Goal: Task Accomplishment & Management: Complete application form

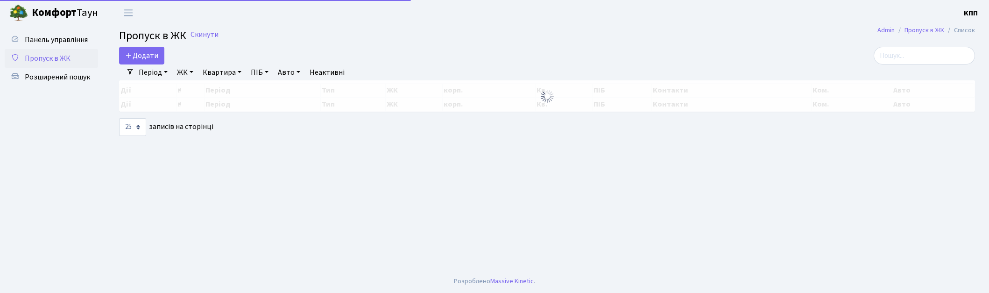
select select "25"
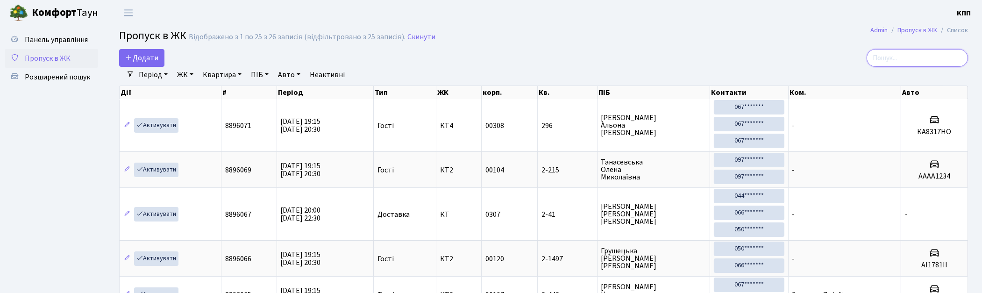
click at [919, 59] on input "search" at bounding box center [916, 58] width 101 height 18
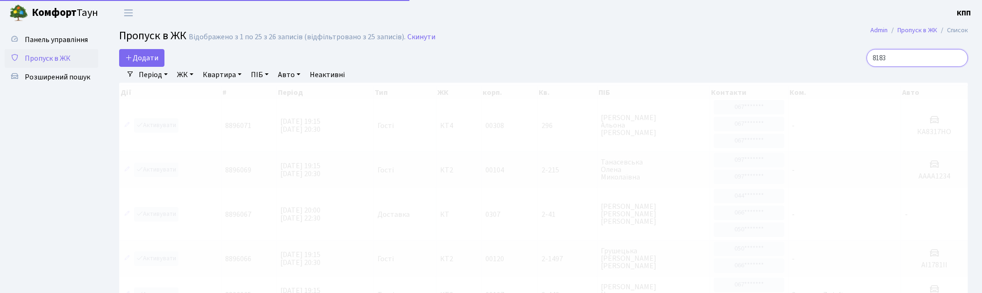
type input "8183"
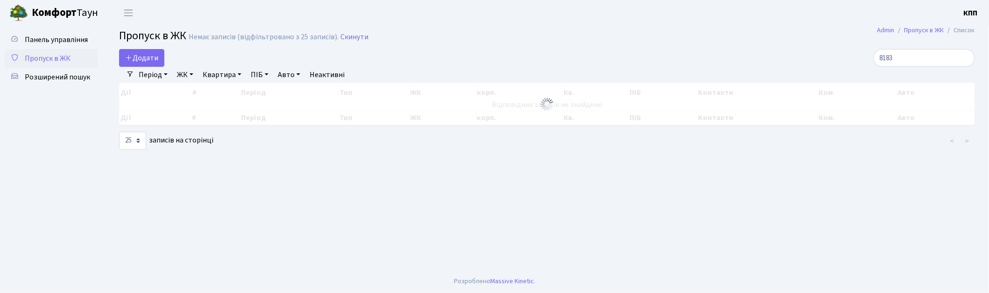
click at [17, 59] on icon at bounding box center [14, 57] width 9 height 9
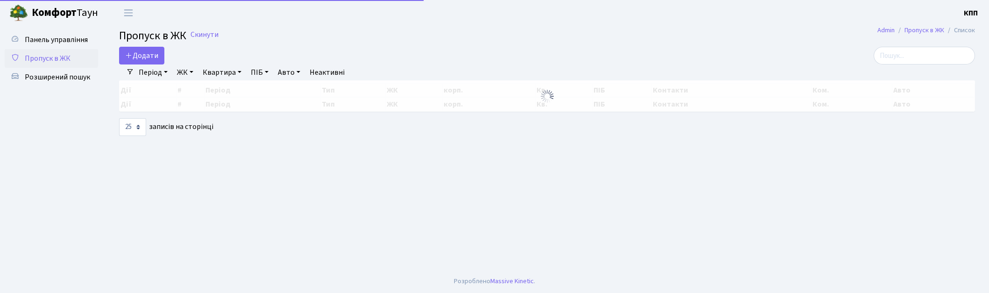
select select "25"
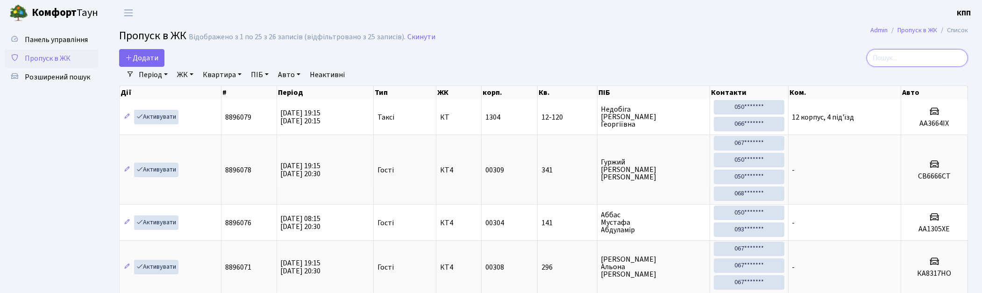
click at [944, 57] on input "search" at bounding box center [916, 58] width 101 height 18
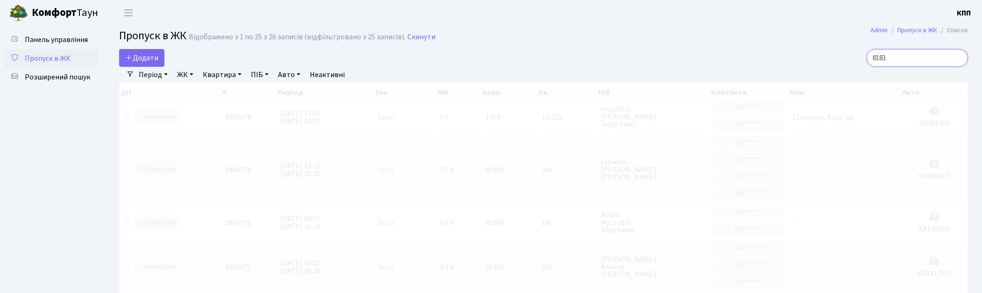
type input "8183"
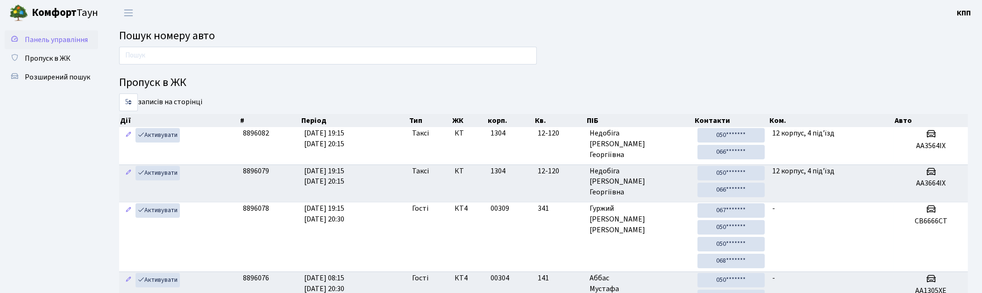
click at [71, 38] on span "Панель управління" at bounding box center [56, 40] width 63 height 10
click at [192, 53] on input "text" at bounding box center [328, 56] width 418 height 18
type input "8183"
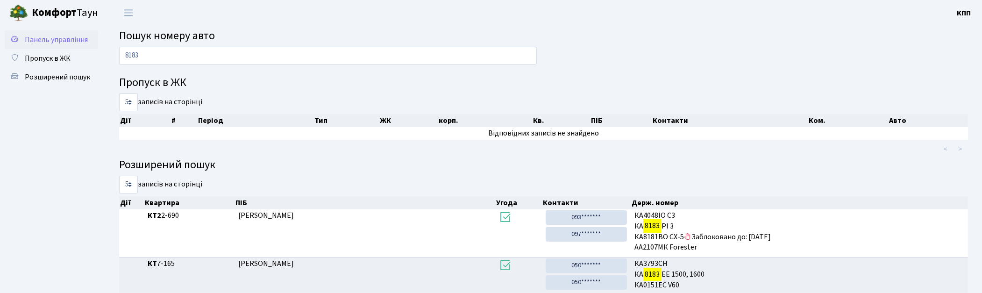
click at [48, 38] on span "Панель управління" at bounding box center [56, 40] width 63 height 10
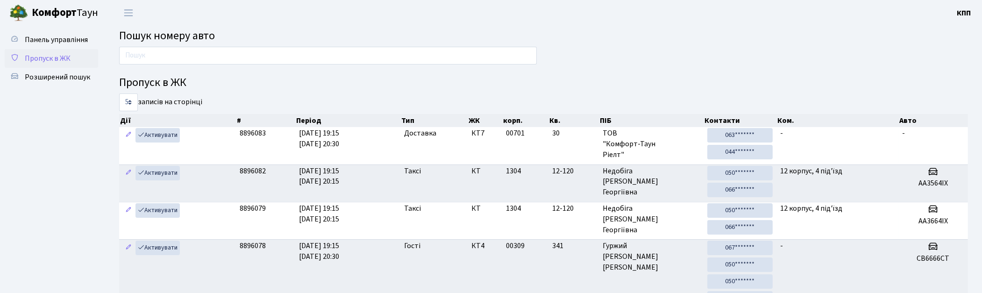
click at [57, 63] on span "Пропуск в ЖК" at bounding box center [48, 58] width 46 height 10
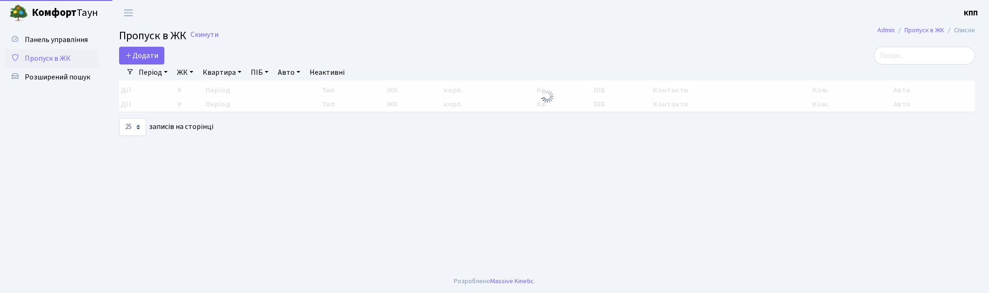
select select "25"
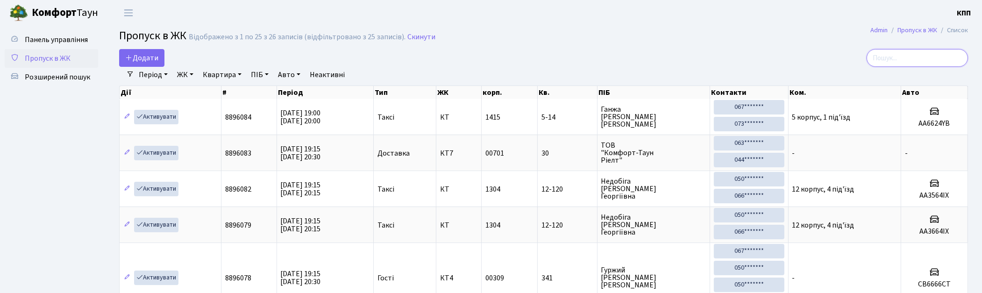
click at [916, 53] on input "search" at bounding box center [916, 58] width 101 height 18
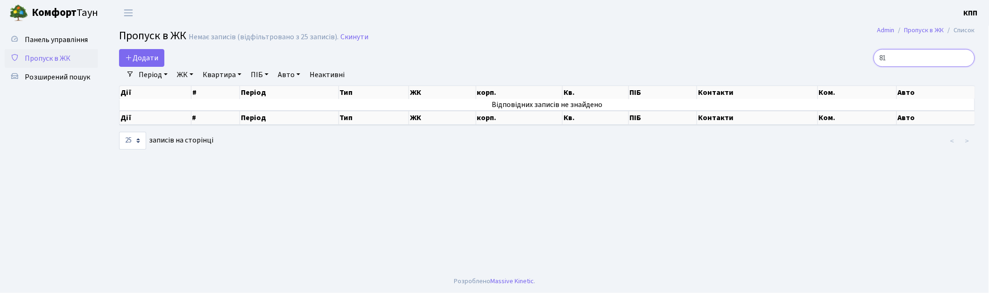
type input "8"
type input "К"
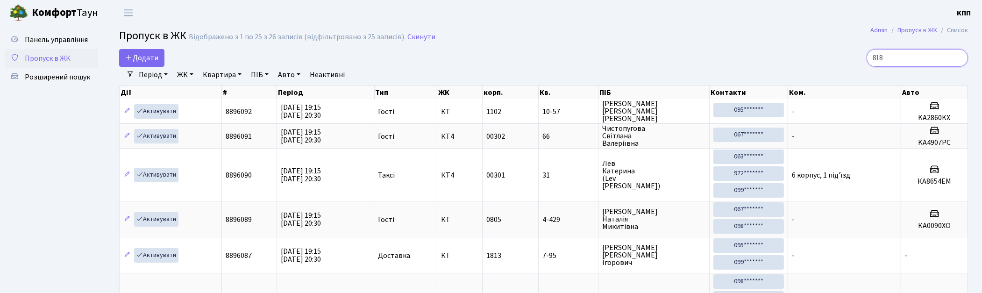
type input "8183"
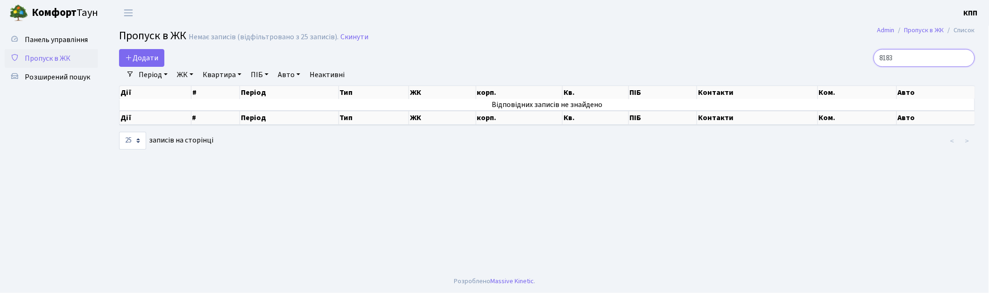
click at [964, 57] on input "8183" at bounding box center [924, 58] width 101 height 18
type input "8"
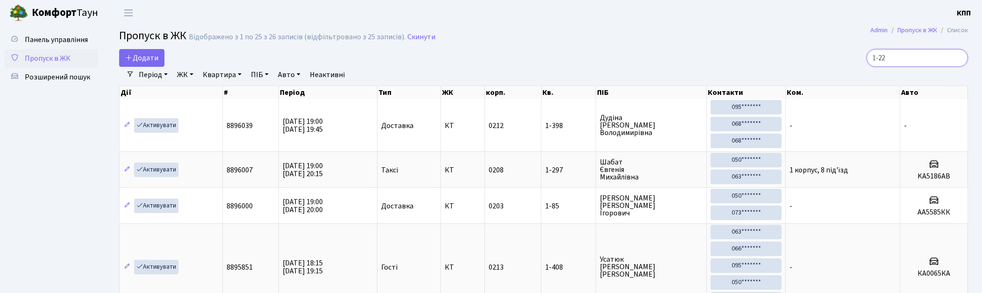
type input "1-228"
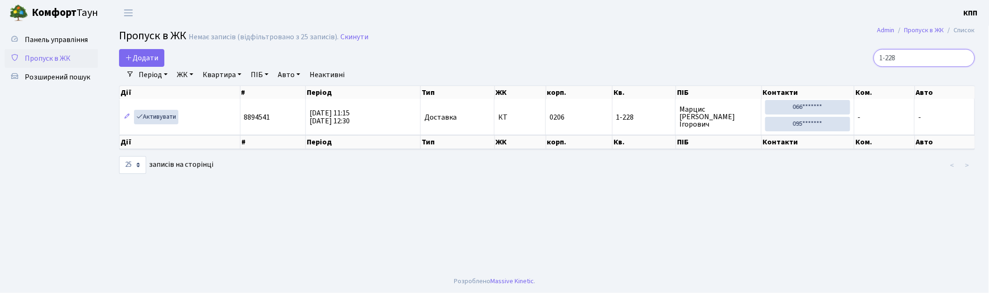
click at [965, 56] on input "1-228" at bounding box center [924, 58] width 101 height 18
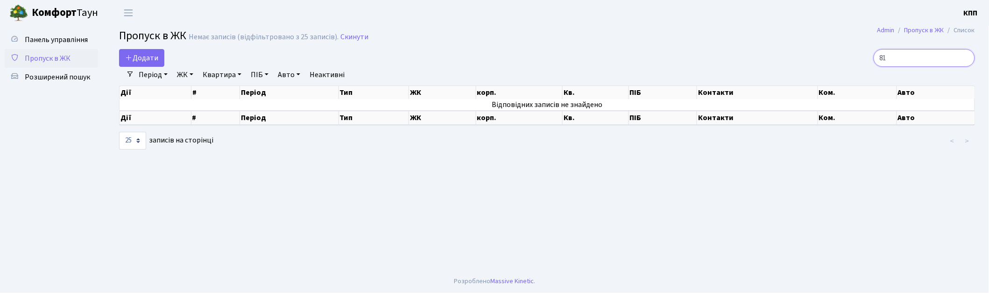
type input "8"
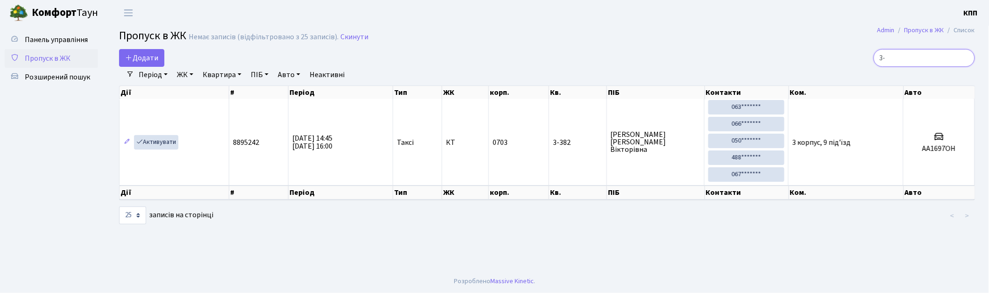
type input "3"
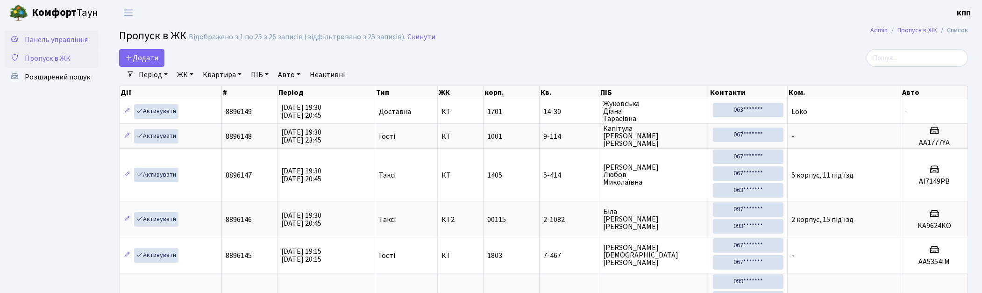
click at [54, 36] on span "Панель управління" at bounding box center [56, 40] width 63 height 10
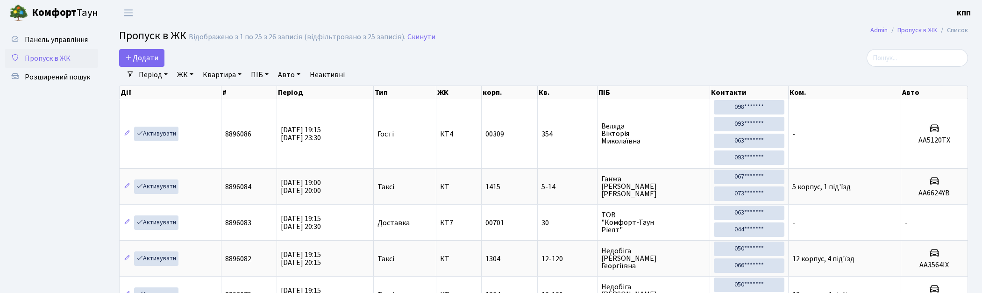
select select "25"
click at [69, 54] on span "Пропуск в ЖК" at bounding box center [48, 58] width 46 height 10
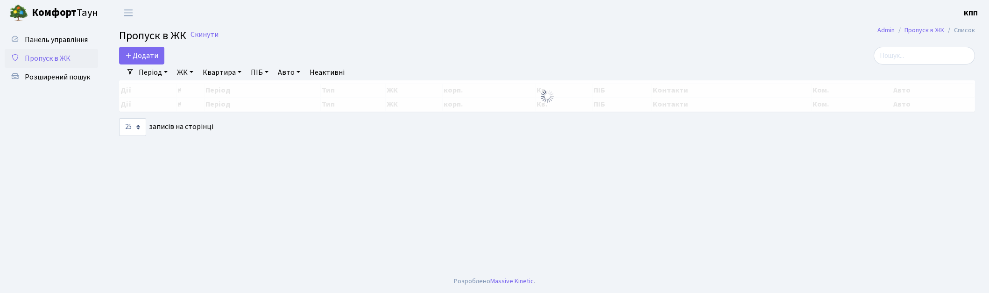
select select "25"
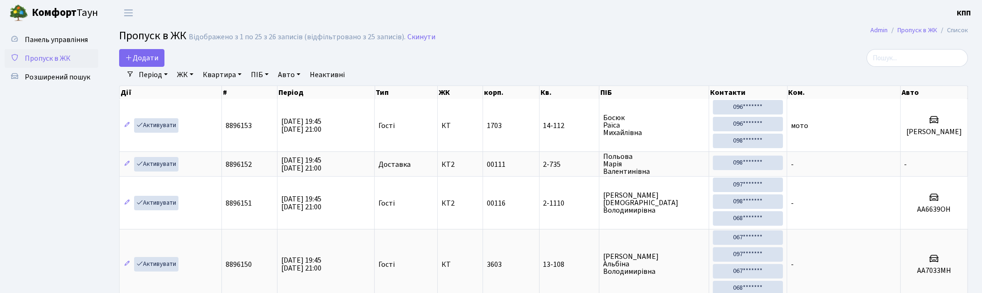
click at [930, 44] on h2 "Пропуск в ЖК Відображено з 1 по 25 з 26 записів (відфільтровано з 25 записів). …" at bounding box center [543, 37] width 849 height 16
click at [930, 50] on input "search" at bounding box center [916, 58] width 101 height 18
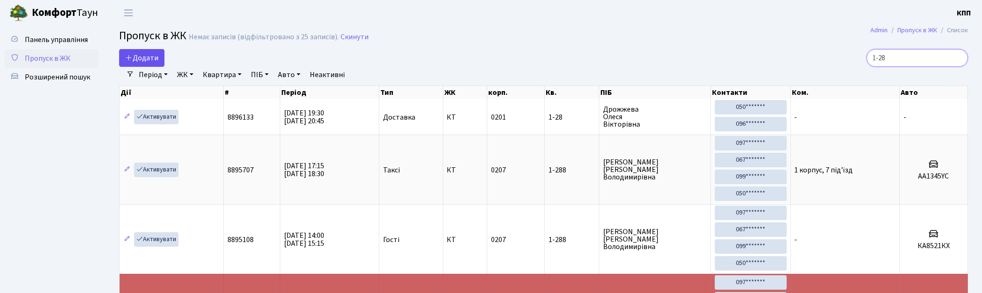
type input "1-28"
click at [156, 59] on span "Додати" at bounding box center [141, 58] width 33 height 10
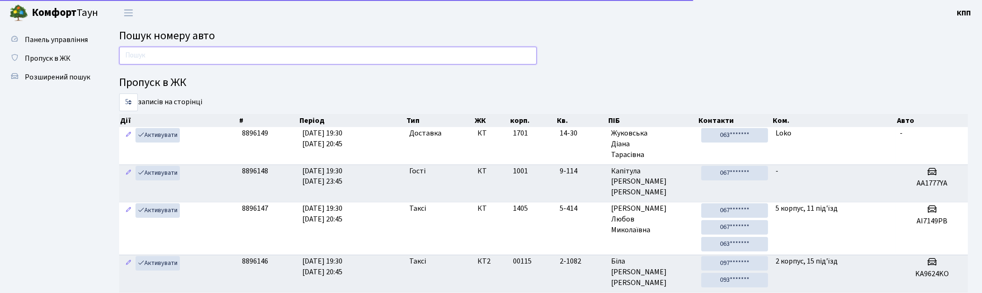
click at [281, 61] on input "text" at bounding box center [328, 56] width 418 height 18
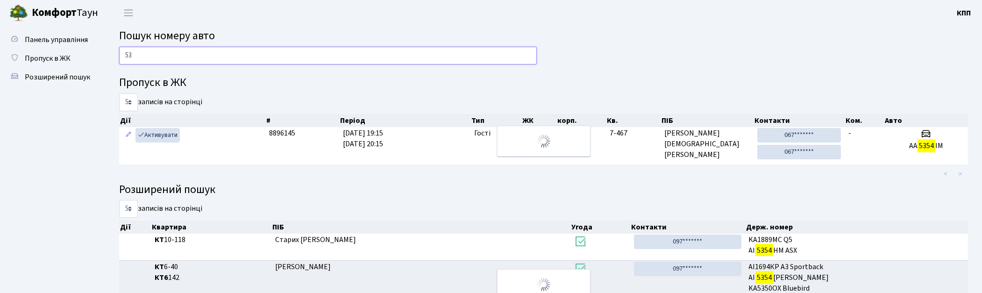
type input "5"
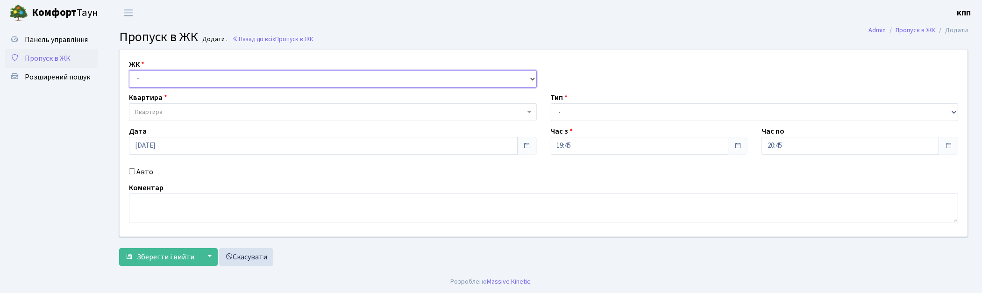
drag, startPoint x: 0, startPoint y: 0, endPoint x: 169, endPoint y: 80, distance: 186.6
click at [169, 80] on select "- КТ, вул. Регенераторна, 4 КТ2, просп. [STREET_ADDRESS] [STREET_ADDRESS] [PERS…" at bounding box center [333, 79] width 408 height 18
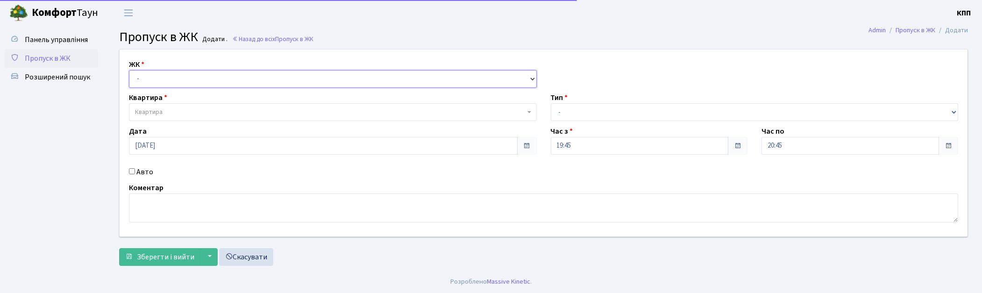
select select "271"
click at [129, 70] on select "- КТ, вул. Регенераторна, 4 КТ2, просп. Соборності, 17 КТ3, вул. Березнева, 16 …" at bounding box center [333, 79] width 408 height 18
select select
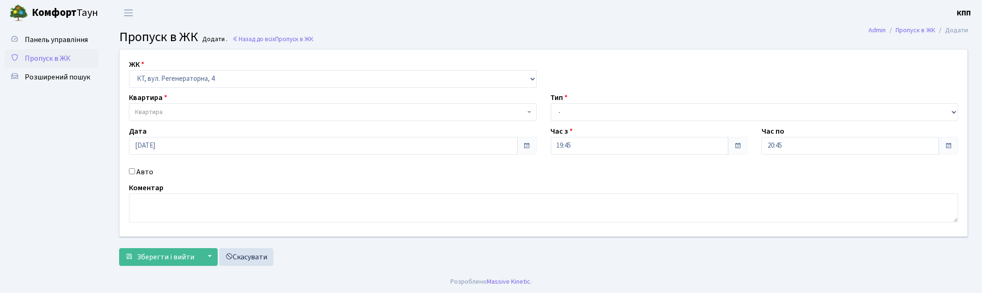
click at [188, 111] on span "Квартира" at bounding box center [330, 111] width 390 height 9
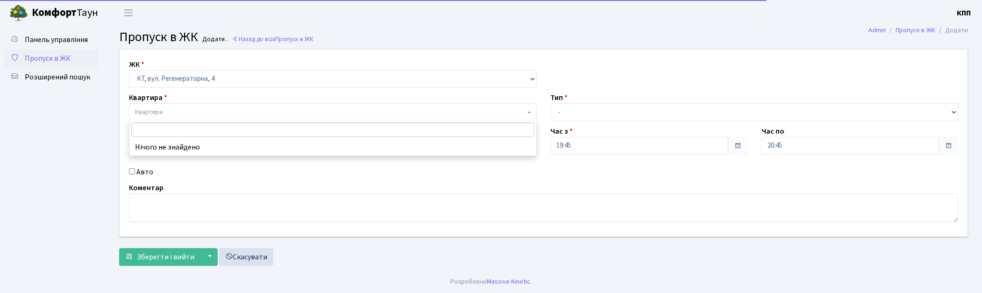
click at [195, 161] on div "ЖК - КТ, вул. Регенераторна, 4 КТ2, просп. Соборності, 17 КТ3, вул. Березнева, …" at bounding box center [544, 143] width 862 height 187
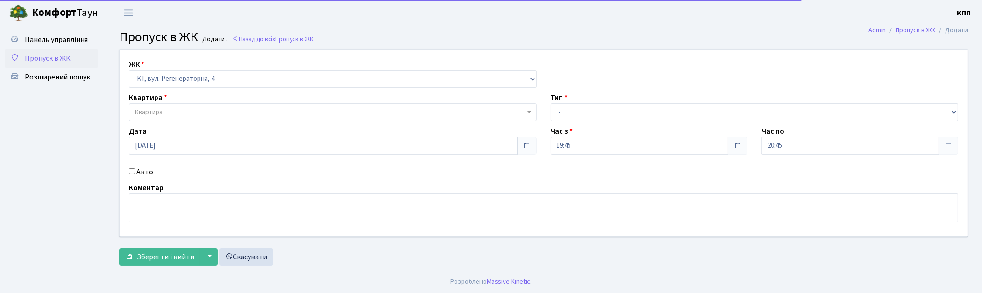
click at [140, 174] on label "Авто" at bounding box center [144, 171] width 17 height 11
click at [135, 174] on input "Авто" at bounding box center [132, 171] width 6 height 6
checkbox input "true"
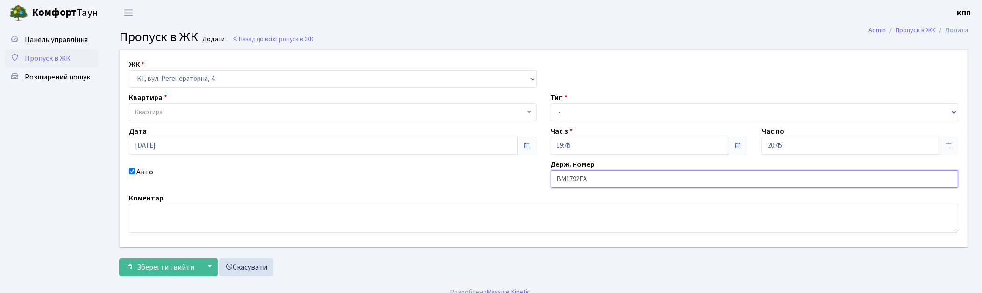
type input "ВМ1792ЕА"
click at [196, 114] on span "Квартира" at bounding box center [330, 111] width 390 height 9
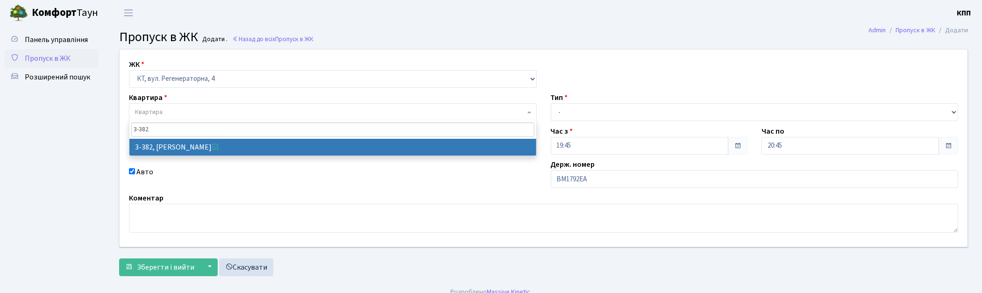
type input "3-382"
select select "1600"
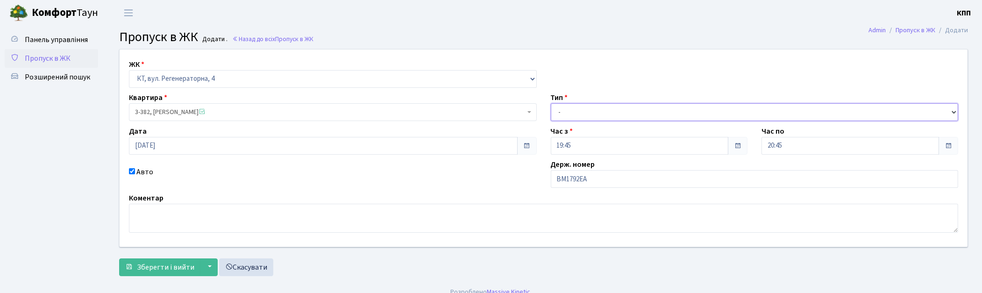
click at [667, 117] on select "- Доставка Таксі Гості Сервіс" at bounding box center [755, 112] width 408 height 18
select select "2"
click at [551, 103] on select "- Доставка Таксі Гості Сервіс" at bounding box center [755, 112] width 408 height 18
click at [176, 263] on span "Зберегти і вийти" at bounding box center [165, 267] width 57 height 10
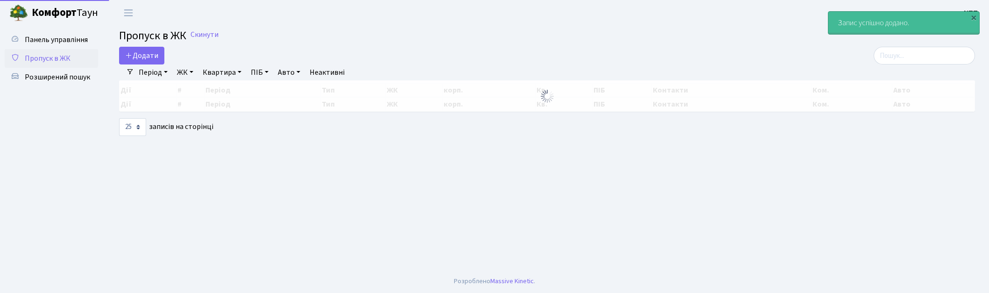
select select "25"
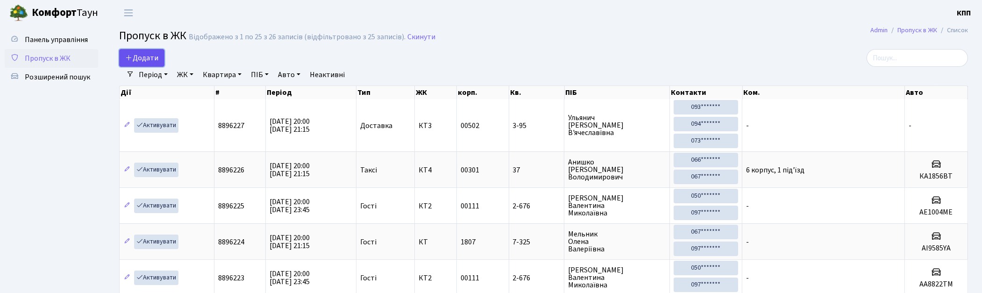
click at [164, 58] on link "Додати" at bounding box center [141, 58] width 45 height 18
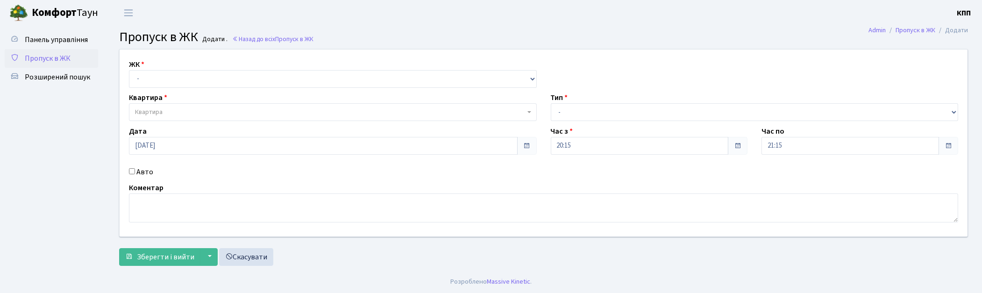
click at [179, 71] on select "- КТ, вул. Регенераторна, 4 КТ2, просп. [STREET_ADDRESS] [STREET_ADDRESS] [PERS…" at bounding box center [333, 79] width 408 height 18
select select "271"
click at [129, 70] on select "- КТ, вул. Регенераторна, 4 КТ2, просп. [STREET_ADDRESS] [STREET_ADDRESS] [PERS…" at bounding box center [333, 79] width 408 height 18
select select
click at [189, 109] on span "Квартира" at bounding box center [330, 111] width 390 height 9
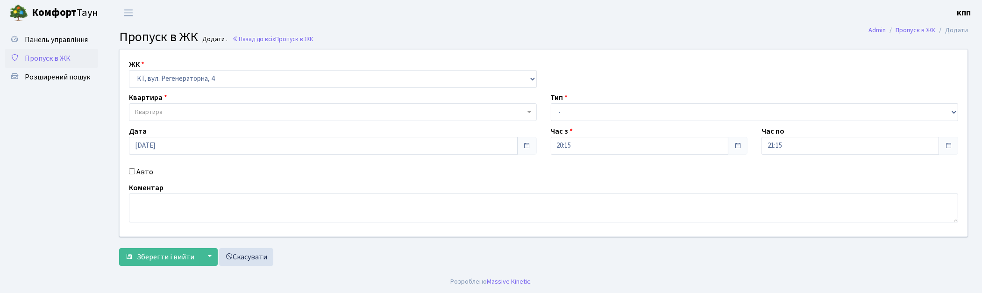
click at [45, 59] on span "Пропуск в ЖК" at bounding box center [48, 58] width 46 height 10
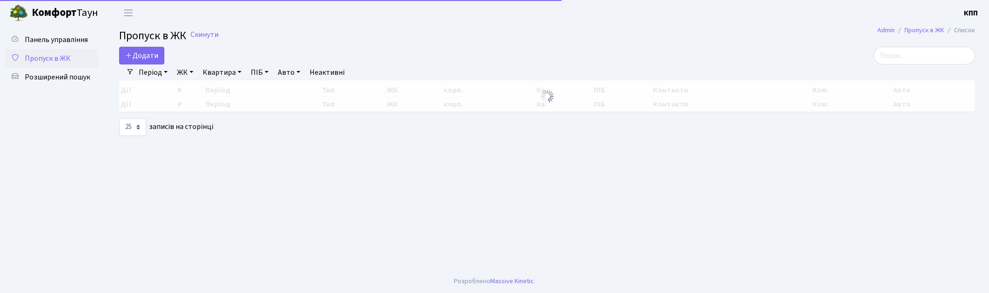
select select "25"
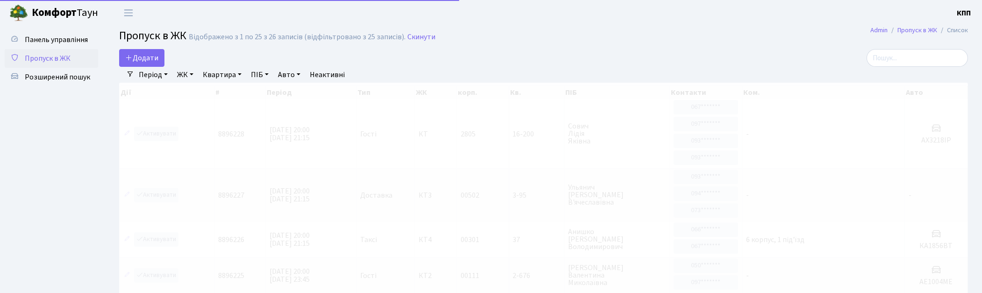
drag, startPoint x: 917, startPoint y: 68, endPoint x: 903, endPoint y: 64, distance: 14.4
click at [917, 68] on div "Період 18.08.2025 - 18.08.2025 ЖК - КТ, вул. Регенераторна, 4 КТ2, просп. Собор…" at bounding box center [547, 75] width 826 height 16
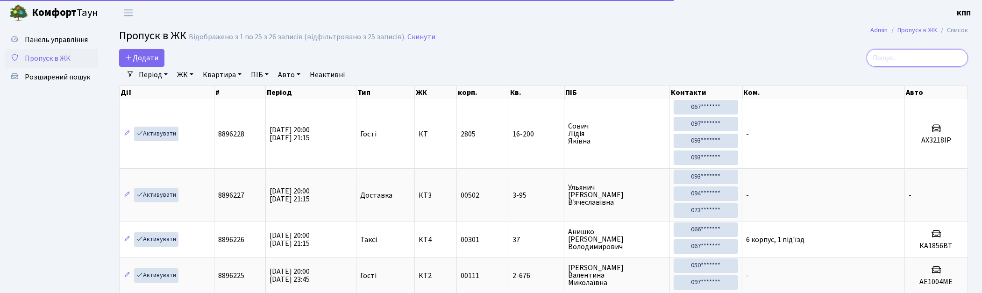
click at [903, 64] on input "search" at bounding box center [916, 58] width 101 height 18
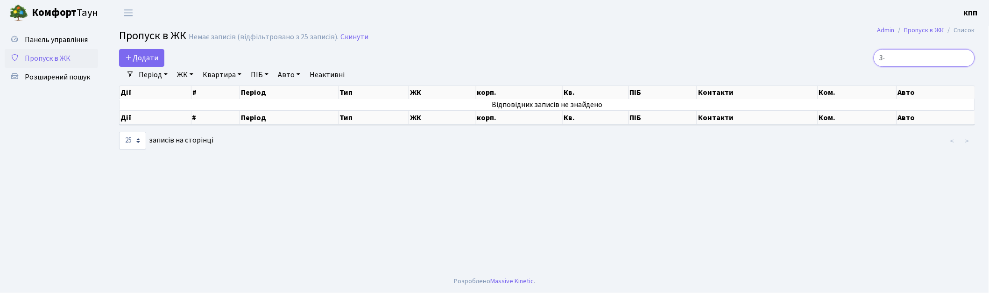
type input "3"
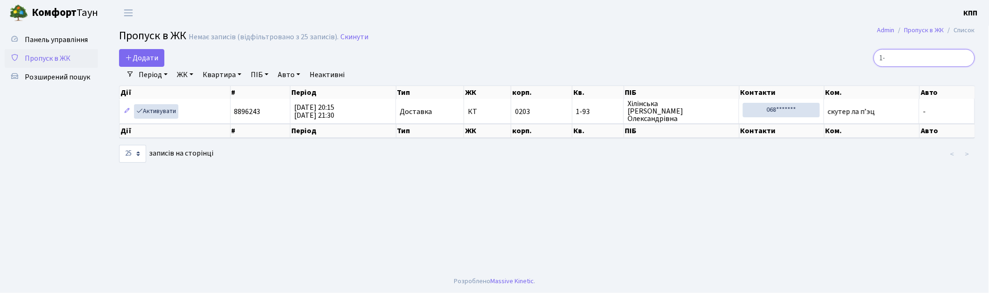
type input "1"
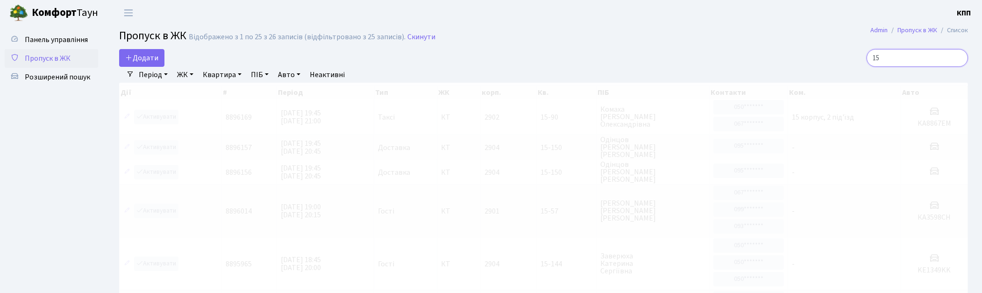
type input "1"
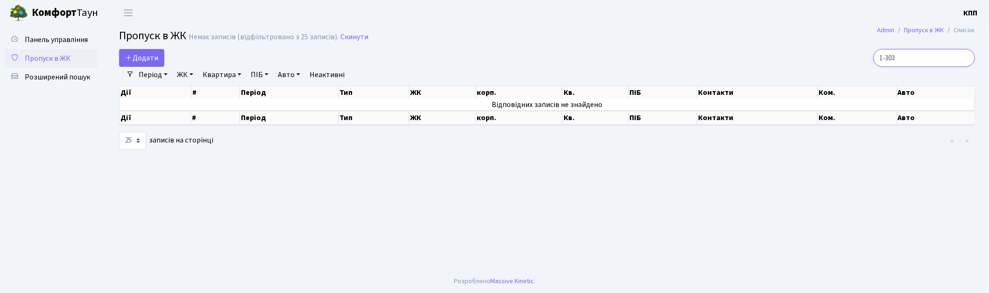
type input "1-303"
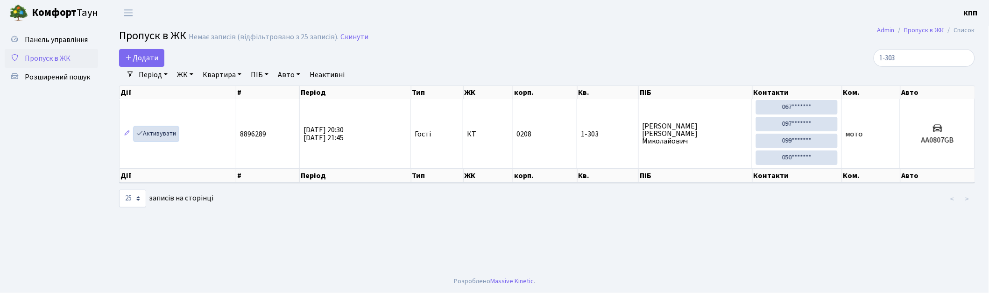
click at [161, 135] on link "Активувати" at bounding box center [156, 134] width 44 height 14
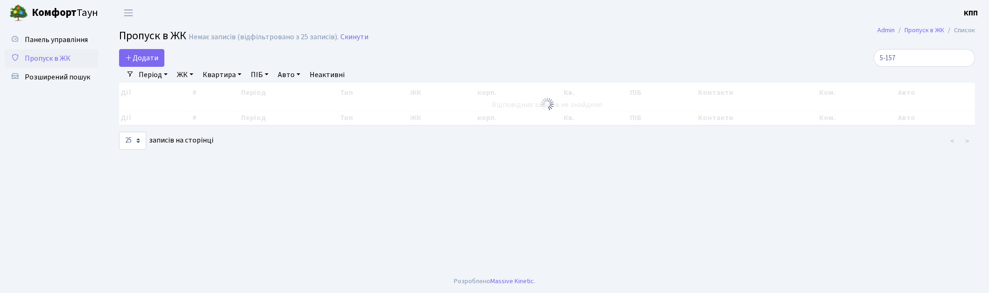
select select "25"
click at [44, 41] on span "Панель управління" at bounding box center [56, 40] width 63 height 10
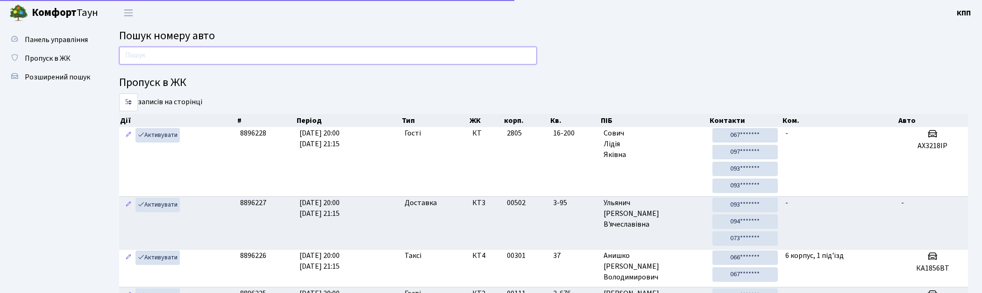
click at [170, 59] on input "text" at bounding box center [328, 56] width 418 height 18
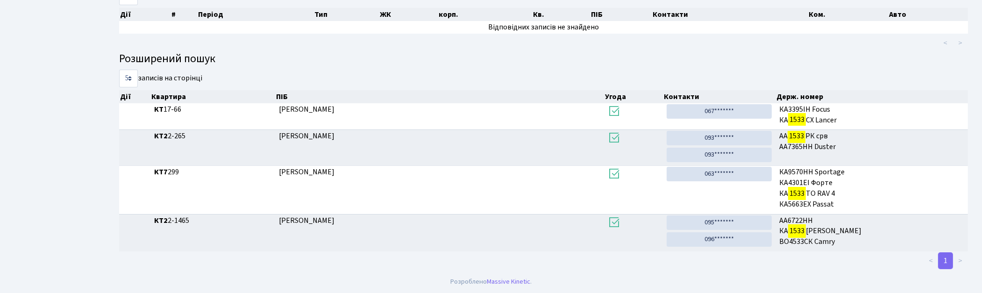
scroll to position [107, 0]
drag, startPoint x: 692, startPoint y: 217, endPoint x: 526, endPoint y: 57, distance: 231.2
click at [692, 217] on link "095*******" at bounding box center [719, 222] width 105 height 14
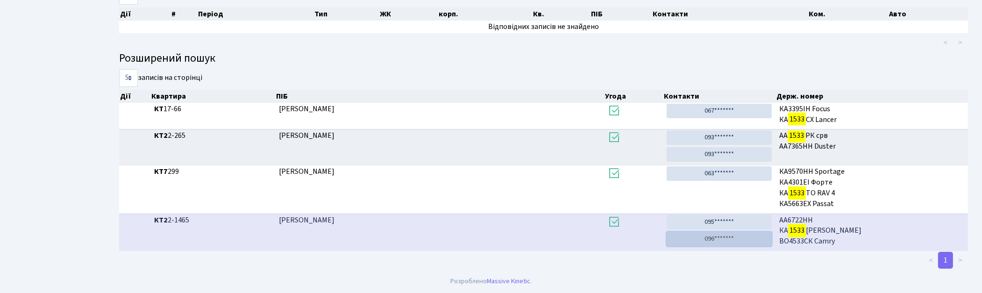
click at [717, 238] on link "096*******" at bounding box center [719, 239] width 105 height 14
click at [696, 242] on link "096*******" at bounding box center [719, 239] width 105 height 14
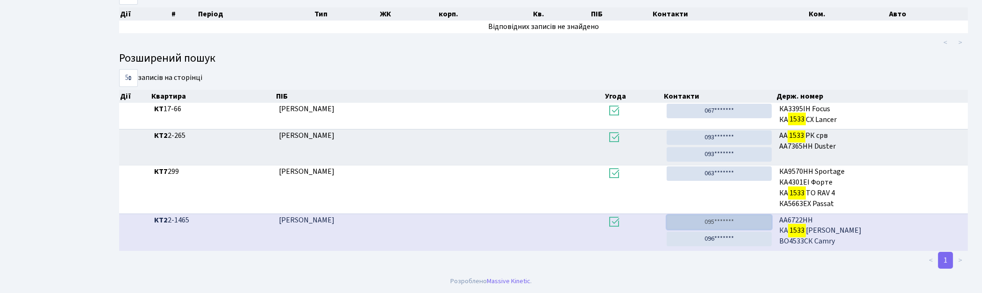
click at [722, 223] on link "095*******" at bounding box center [719, 222] width 105 height 14
click at [717, 221] on link "095*******" at bounding box center [719, 222] width 105 height 14
click at [701, 222] on link "095*******" at bounding box center [719, 222] width 105 height 14
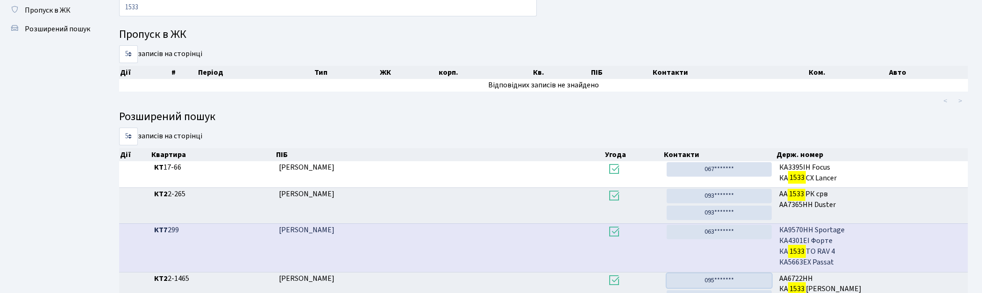
scroll to position [0, 0]
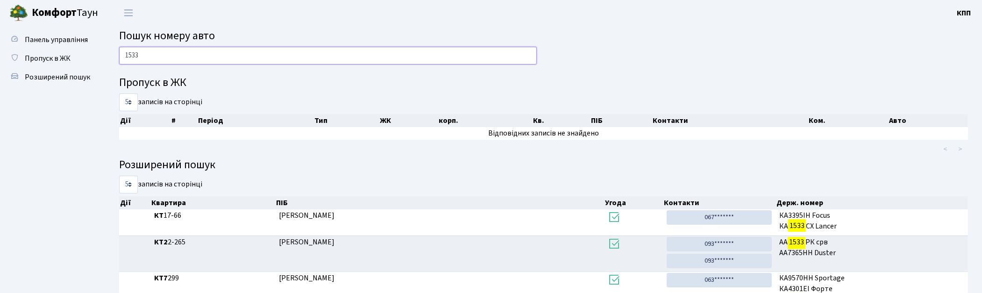
click at [300, 54] on input "1533" at bounding box center [328, 56] width 418 height 18
type input "1"
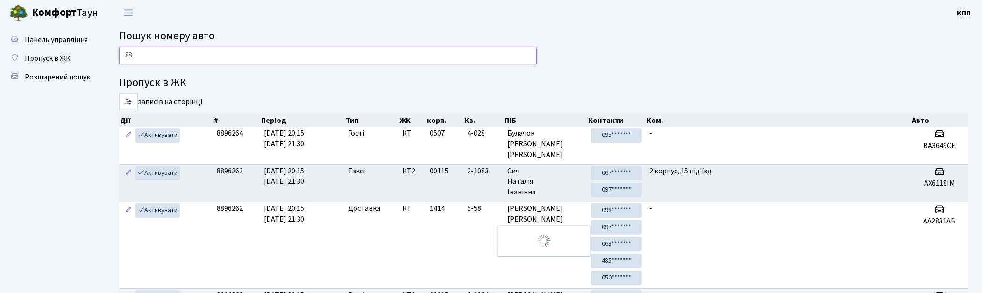
type input "8"
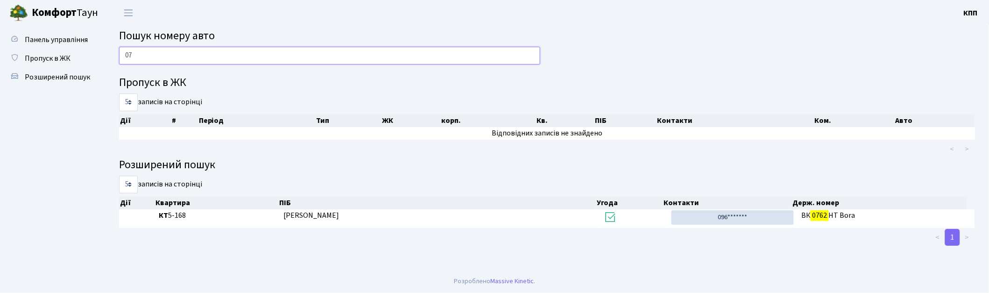
type input "0"
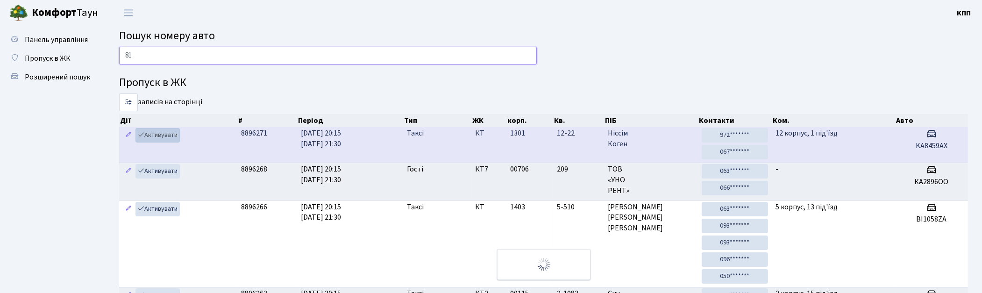
type input "8"
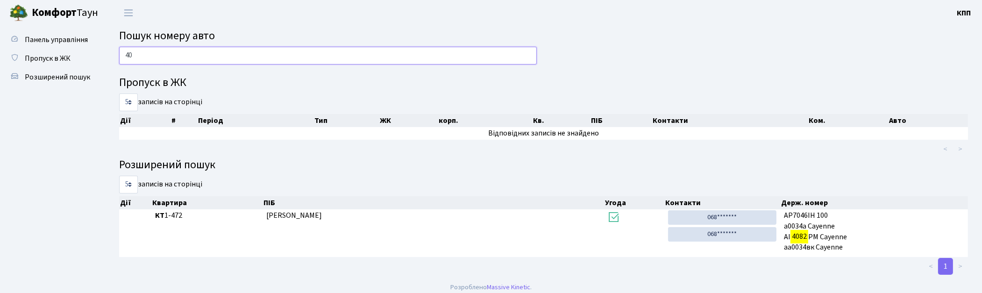
type input "4"
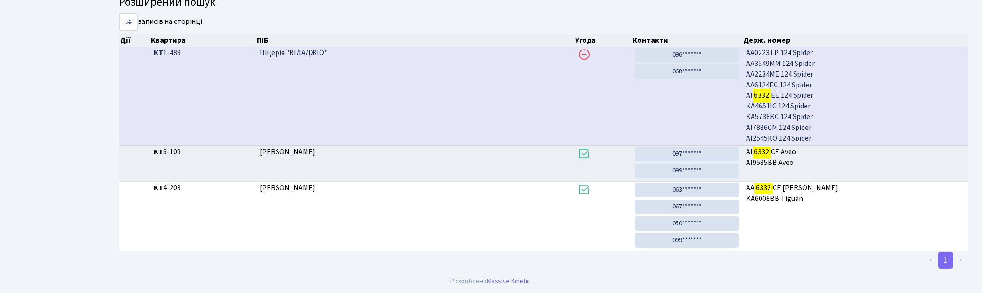
scroll to position [50, 0]
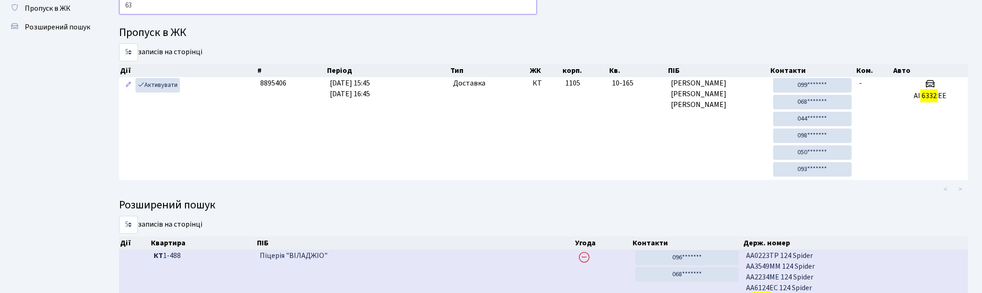
type input "6"
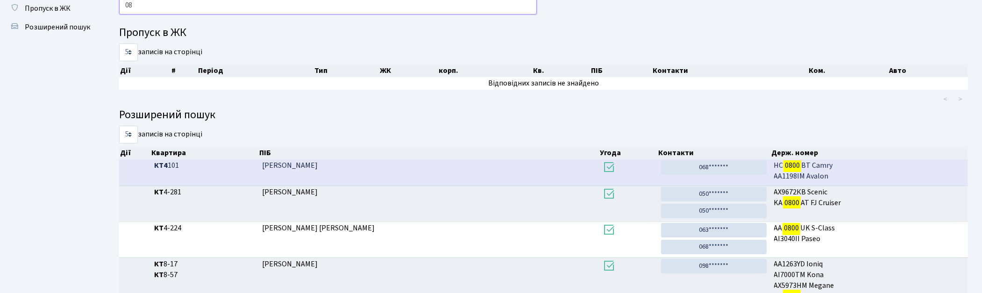
type input "0"
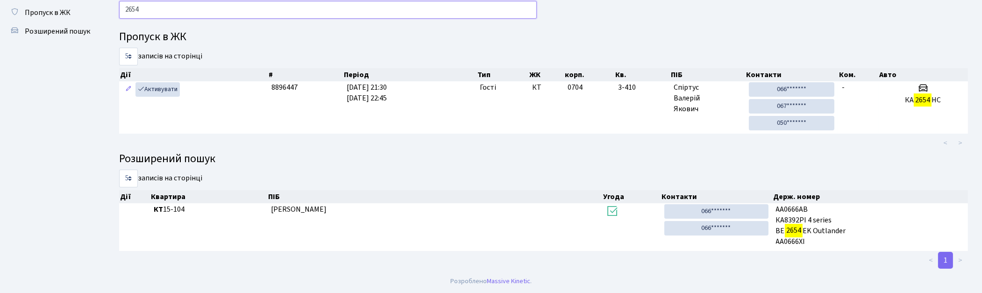
scroll to position [45, 0]
type input "2"
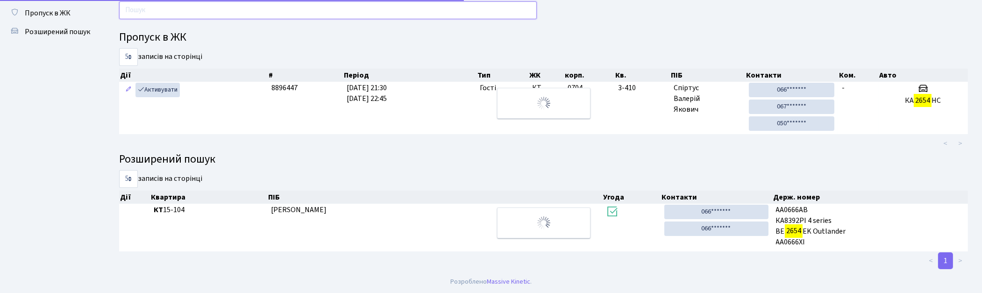
scroll to position [50, 0]
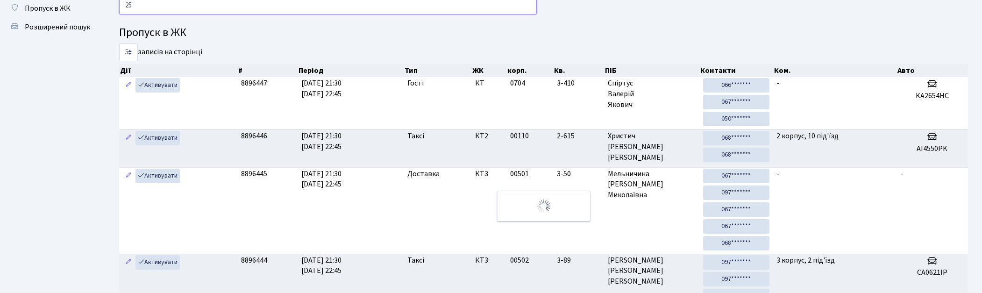
type input "2"
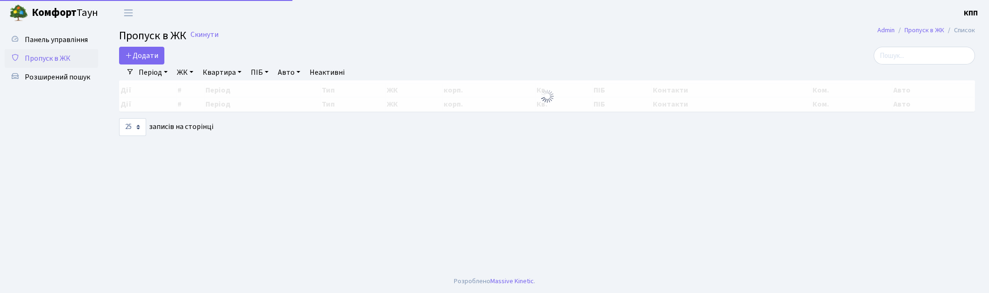
select select "25"
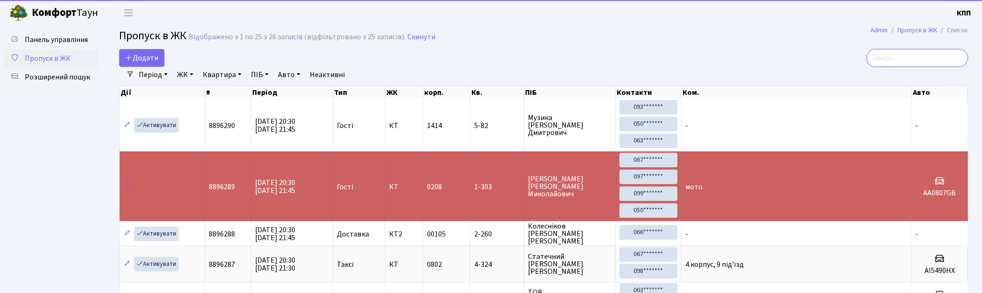
drag, startPoint x: 911, startPoint y: 59, endPoint x: 779, endPoint y: 81, distance: 134.5
click at [909, 59] on input "search" at bounding box center [916, 58] width 101 height 18
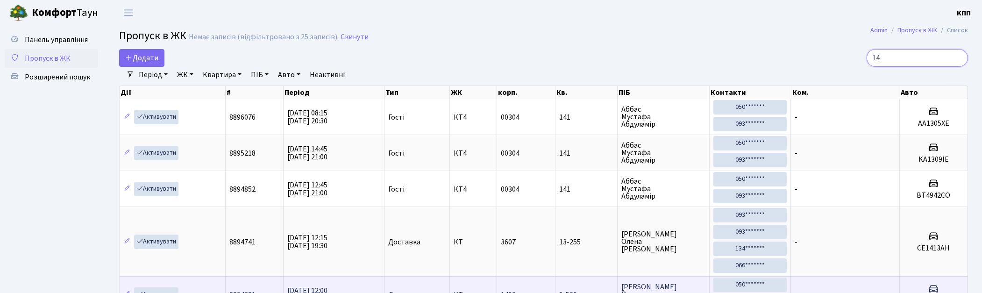
type input "1"
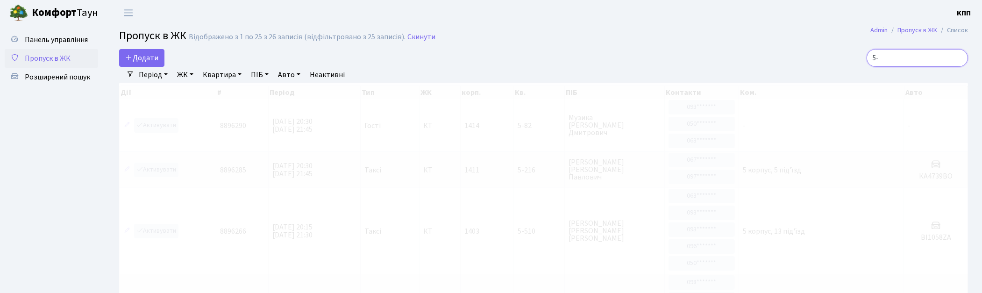
type input "5"
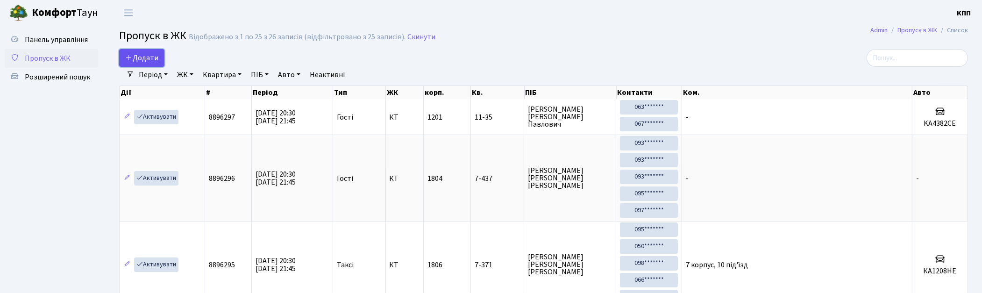
click at [134, 56] on span "Додати" at bounding box center [141, 58] width 33 height 10
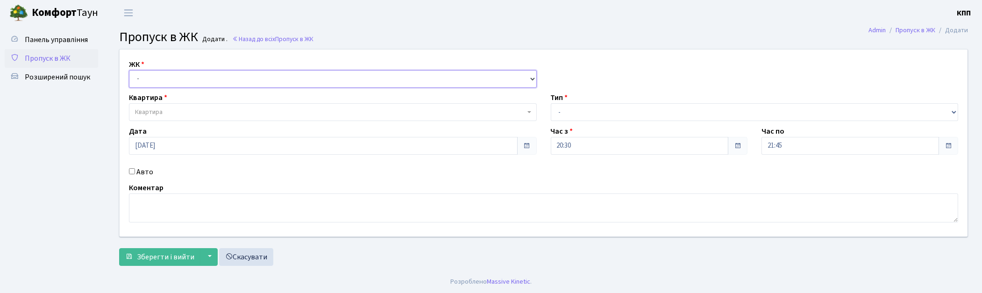
click at [146, 70] on select "- КТ, вул. Регенераторна, 4 КТ2, просп. [STREET_ADDRESS] [STREET_ADDRESS] [PERS…" at bounding box center [333, 79] width 408 height 18
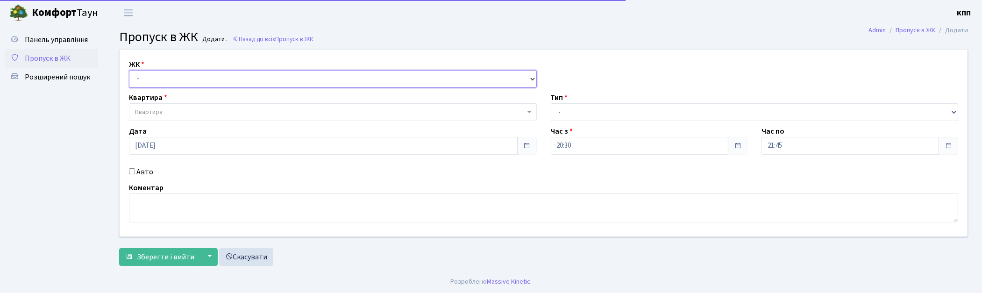
select select "271"
click at [129, 70] on select "- КТ, вул. Регенераторна, 4 КТ2, просп. [STREET_ADDRESS] [STREET_ADDRESS] [PERS…" at bounding box center [333, 79] width 408 height 18
select select
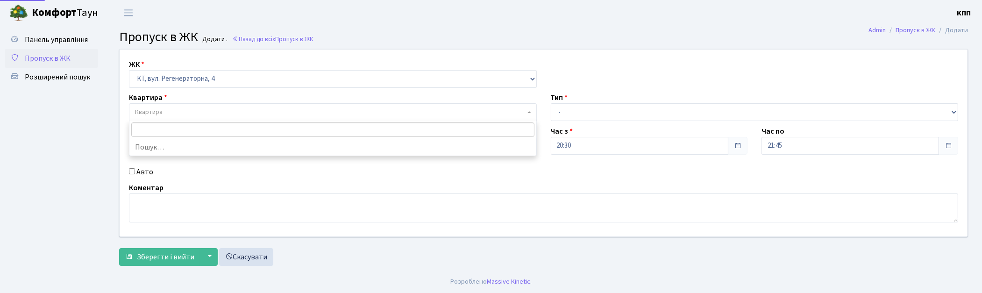
click at [144, 107] on span "Квартира" at bounding box center [333, 112] width 408 height 18
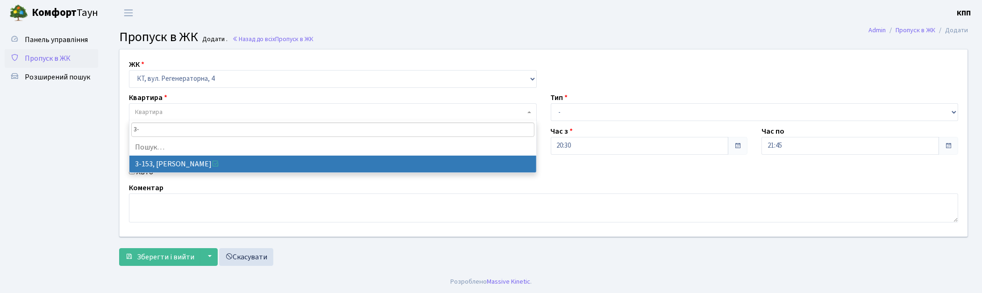
type input "3"
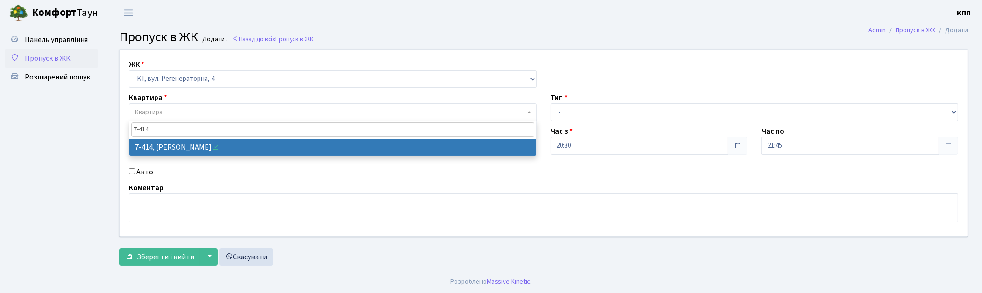
type input "7-414"
select select "4789"
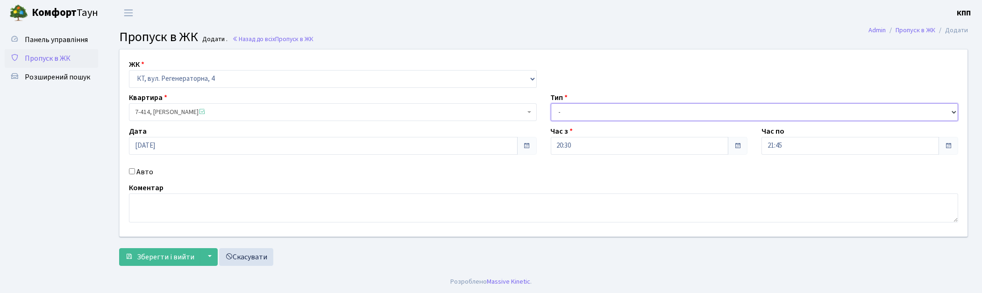
drag, startPoint x: 594, startPoint y: 107, endPoint x: 585, endPoint y: 118, distance: 14.7
click at [594, 107] on select "- Доставка Таксі Гості Сервіс" at bounding box center [755, 112] width 408 height 18
select select "3"
click at [551, 103] on select "- Доставка Таксі Гості Сервіс" at bounding box center [755, 112] width 408 height 18
click at [179, 255] on span "Зберегти і вийти" at bounding box center [165, 257] width 57 height 10
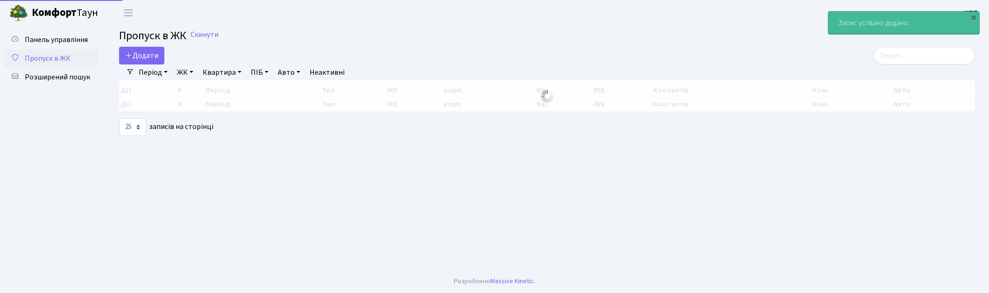
select select "25"
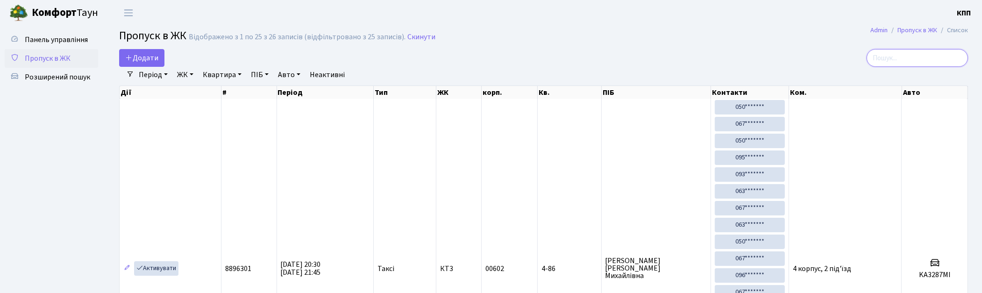
click at [916, 57] on input "search" at bounding box center [916, 58] width 101 height 18
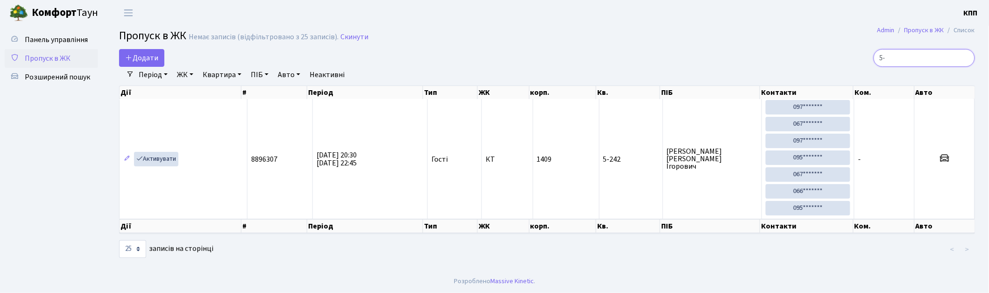
type input "5"
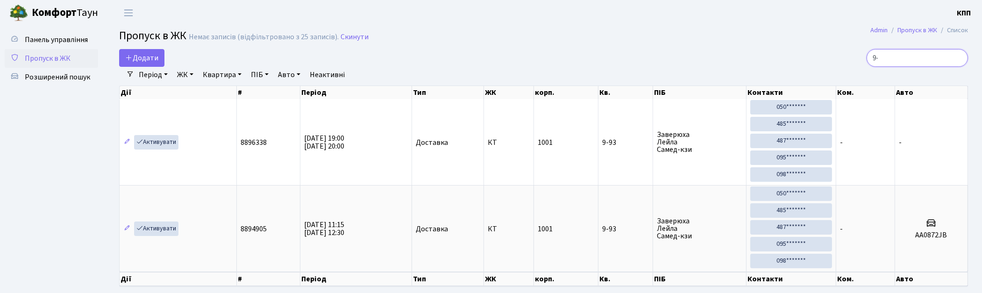
type input "9"
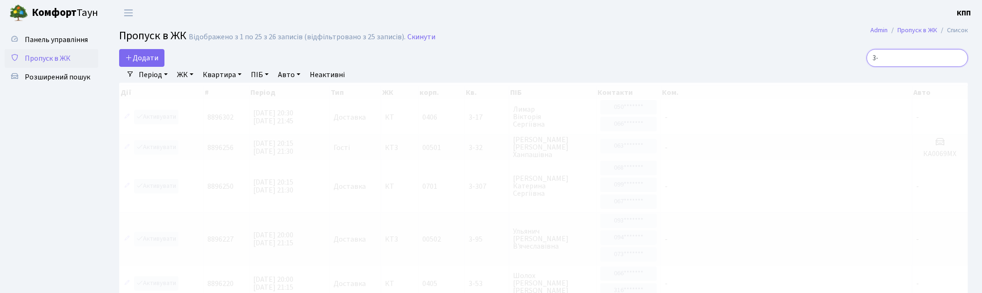
type input "3"
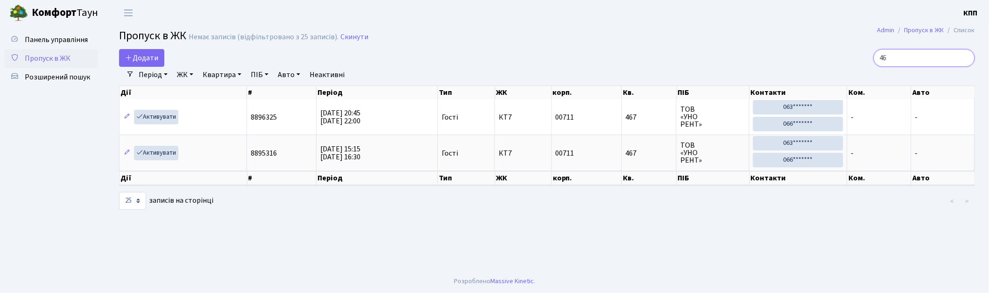
type input "4"
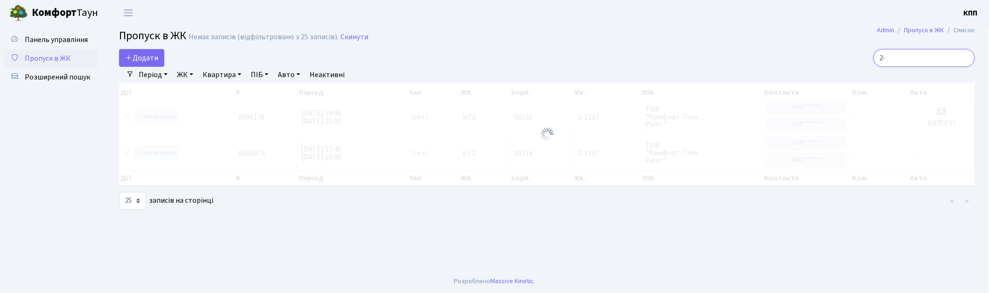
type input "2"
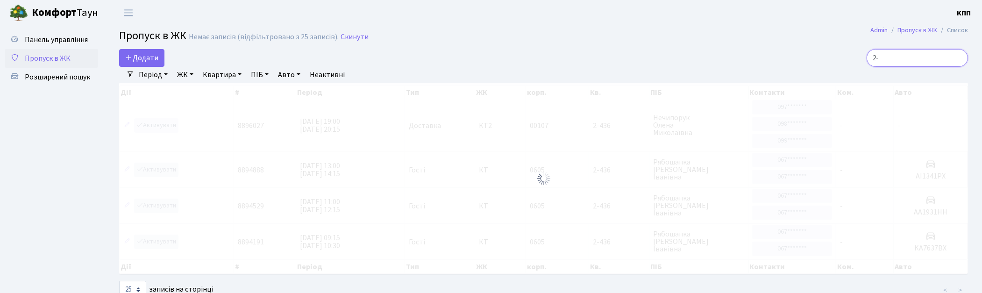
type input "2"
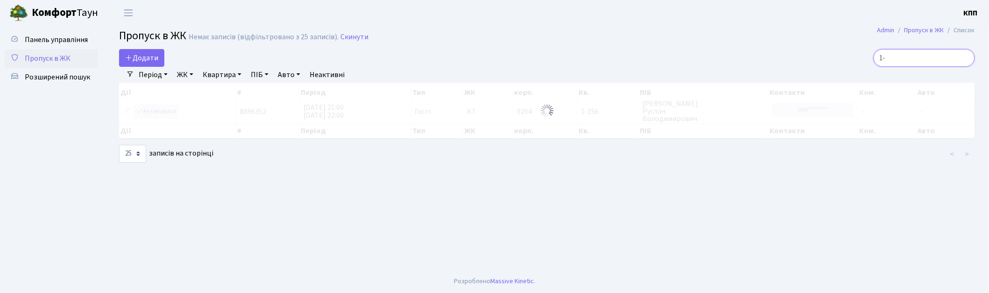
type input "1"
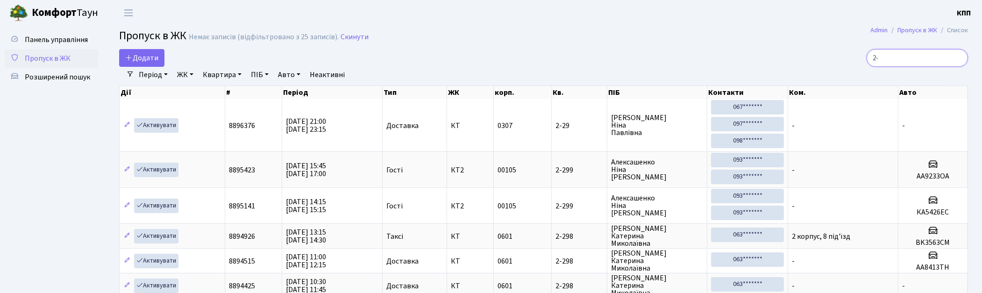
type input "2"
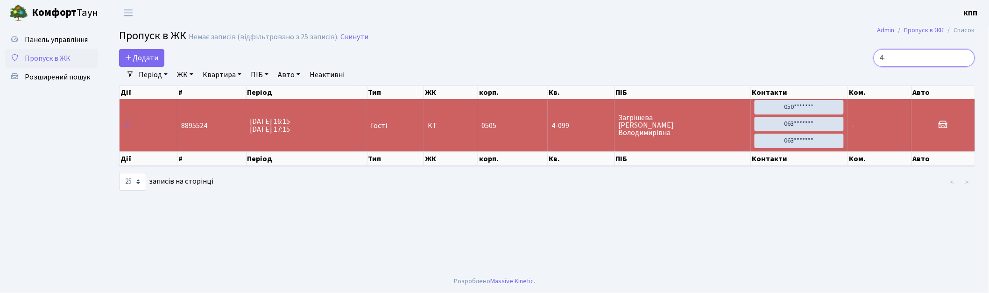
type input "4"
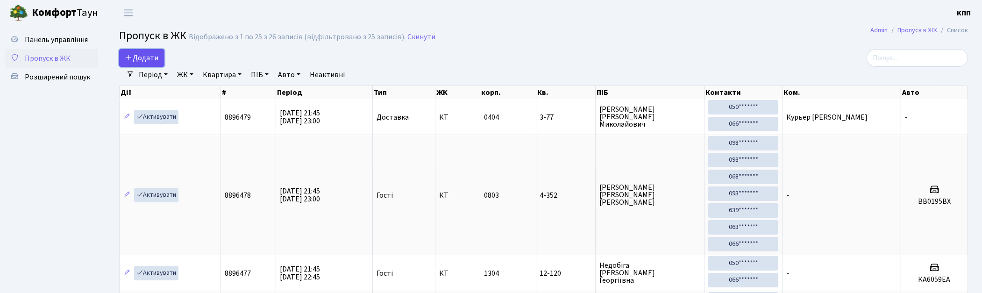
click at [139, 55] on span "Додати" at bounding box center [141, 58] width 33 height 10
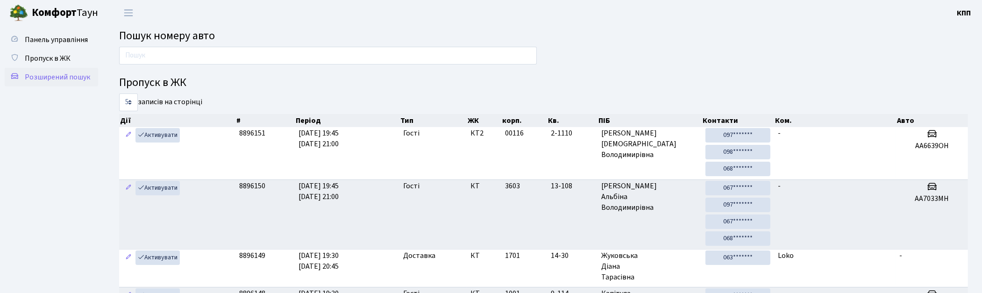
click at [57, 79] on span "Розширений пошук" at bounding box center [57, 77] width 65 height 10
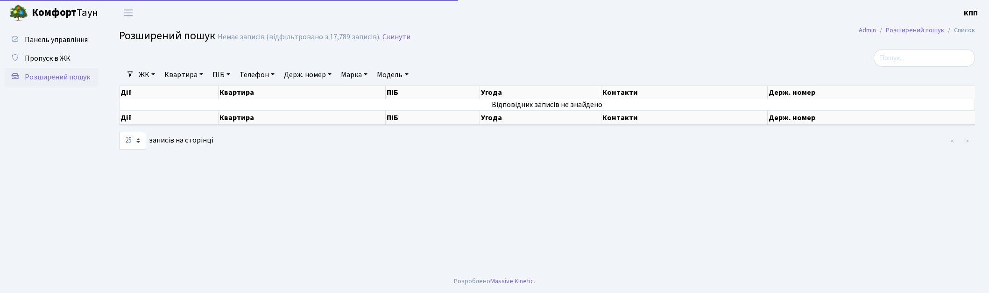
select select "25"
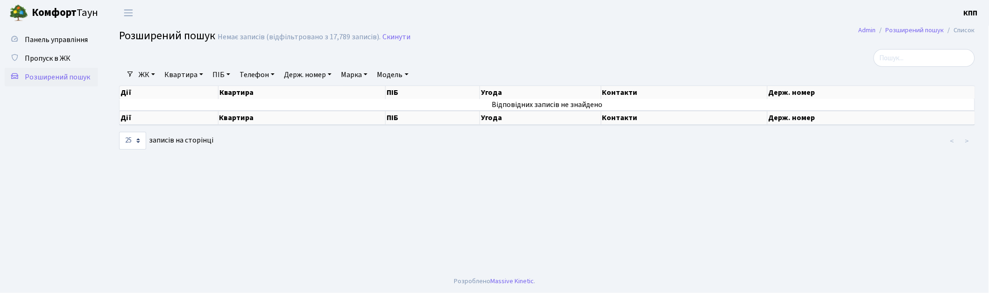
click at [173, 71] on link "Квартира" at bounding box center [184, 75] width 46 height 16
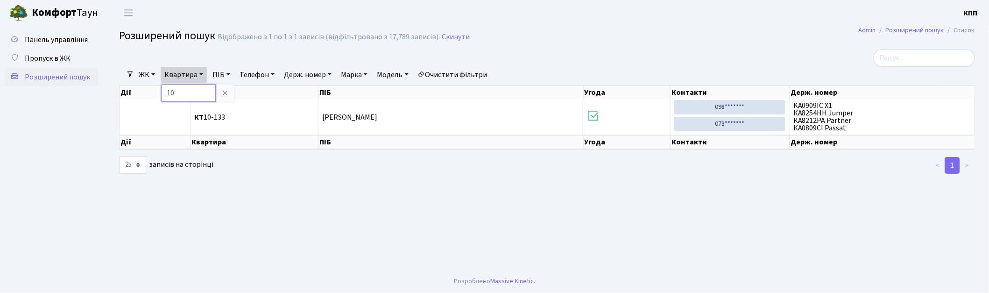
type input "1"
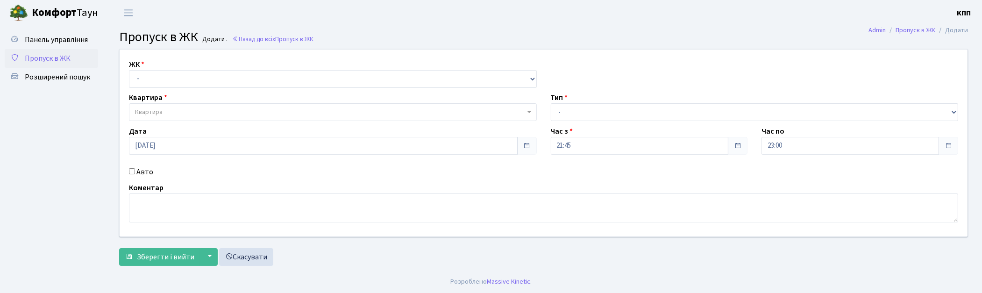
click at [156, 90] on div "ЖК - КТ, вул. Регенераторна, 4 КТ2, просп. Соборності, 17 КТ3, вул. Березнева, …" at bounding box center [544, 143] width 862 height 187
click at [161, 85] on select "- КТ, вул. Регенераторна, 4 КТ2, просп. Соборності, 17 КТ3, вул. Березнева, 16 …" at bounding box center [333, 79] width 408 height 18
select select "271"
click at [129, 70] on select "- КТ, вул. Регенераторна, 4 КТ2, просп. Соборності, 17 КТ3, вул. Березнева, 16 …" at bounding box center [333, 79] width 408 height 18
select select
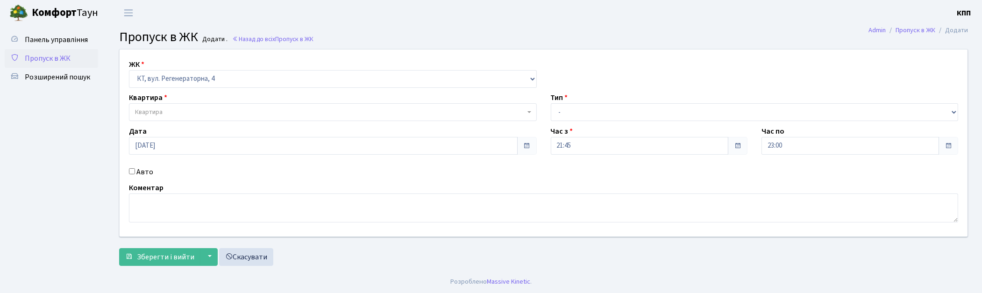
click at [183, 113] on span "Квартира" at bounding box center [330, 111] width 390 height 9
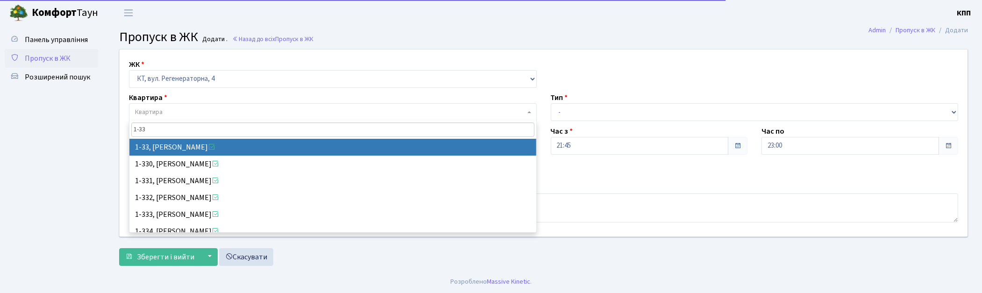
type input "1-33"
select select "33"
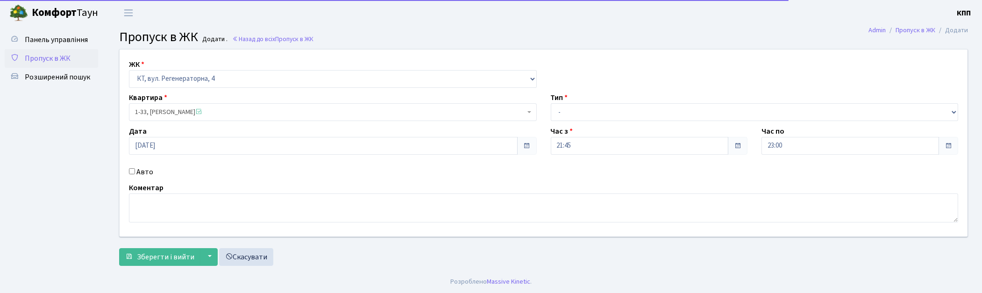
click at [143, 172] on label "Авто" at bounding box center [144, 171] width 17 height 11
click at [135, 172] on input "Авто" at bounding box center [132, 171] width 6 height 6
checkbox input "true"
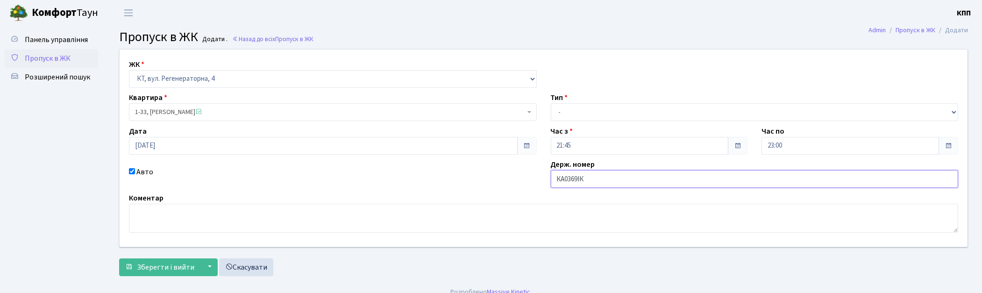
type input "КА0369ІК"
click at [595, 108] on select "- Доставка Таксі Гості Сервіс" at bounding box center [755, 112] width 408 height 18
select select "2"
click at [551, 103] on select "- Доставка Таксі Гості Сервіс" at bounding box center [755, 112] width 408 height 18
click at [147, 273] on button "Зберегти і вийти" at bounding box center [159, 267] width 81 height 18
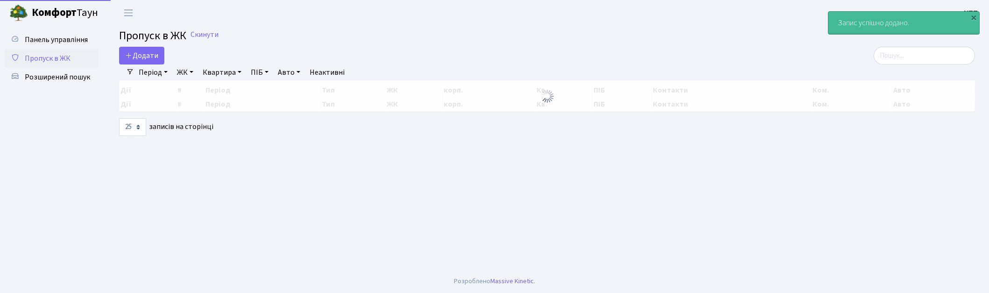
select select "25"
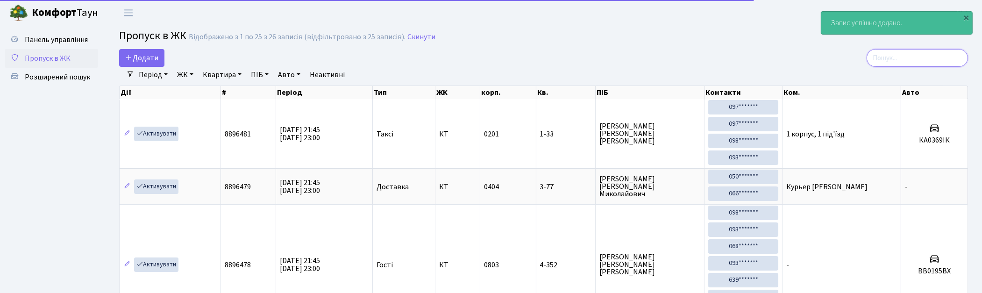
click at [923, 53] on input "search" at bounding box center [916, 58] width 101 height 18
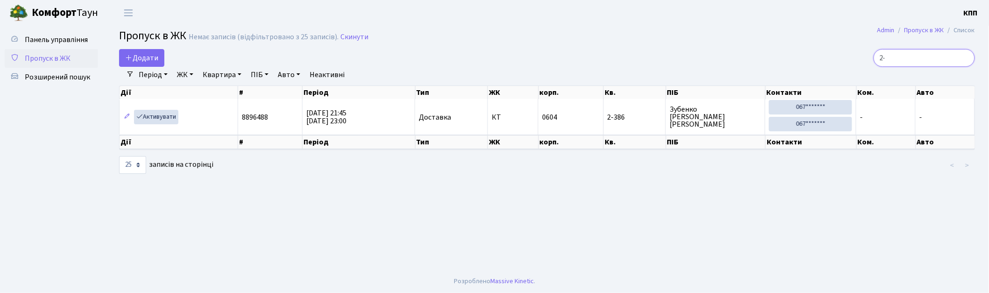
type input "2"
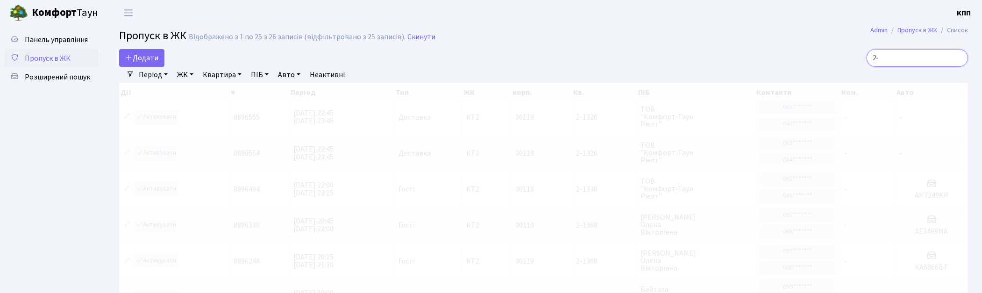
type input "2"
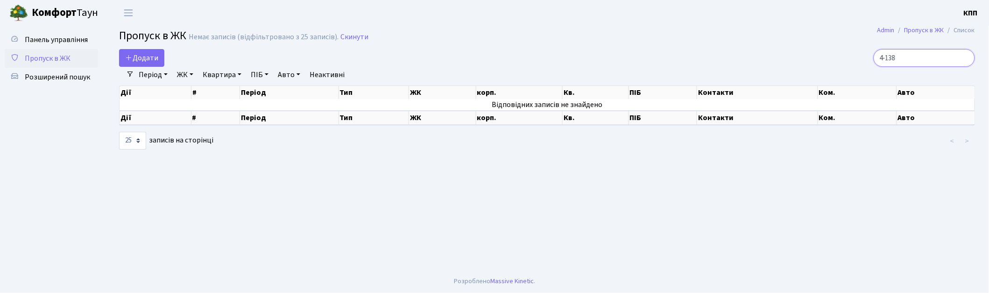
click at [894, 55] on input "4-138" at bounding box center [924, 58] width 101 height 18
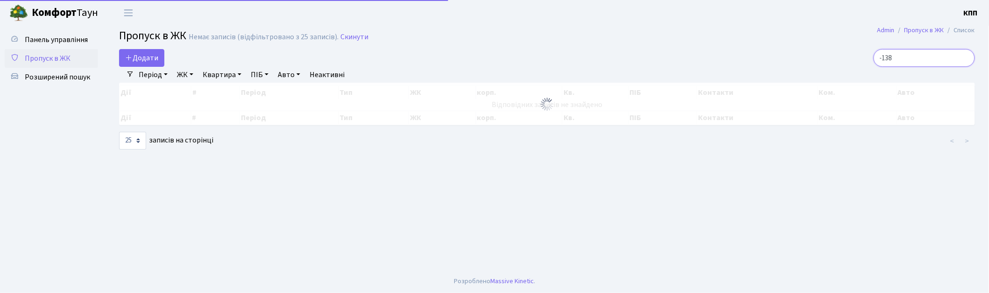
type input "5-138"
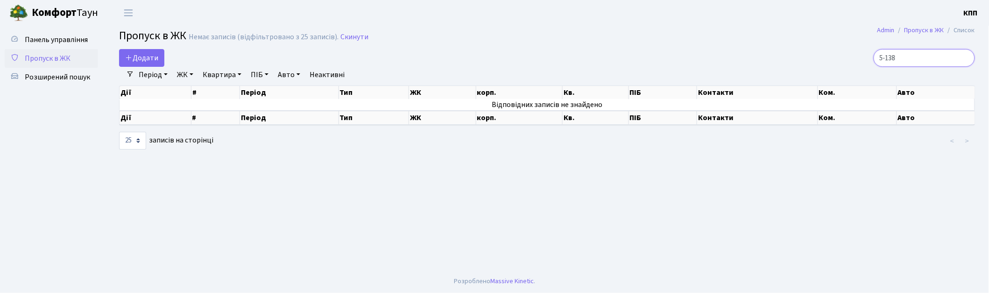
click at [968, 60] on input "5-138" at bounding box center [924, 58] width 101 height 18
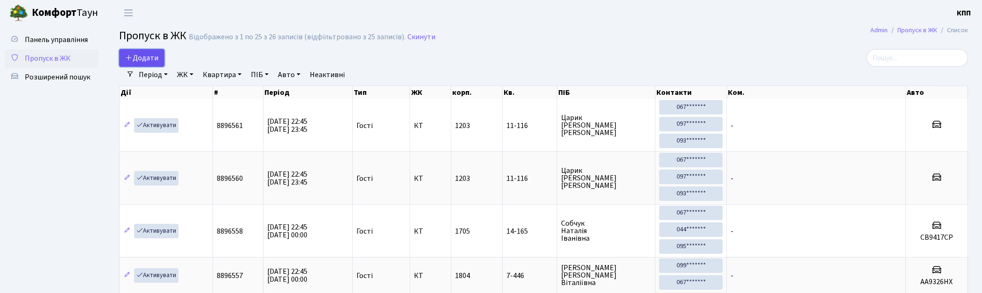
click at [131, 52] on link "Додати" at bounding box center [141, 58] width 45 height 18
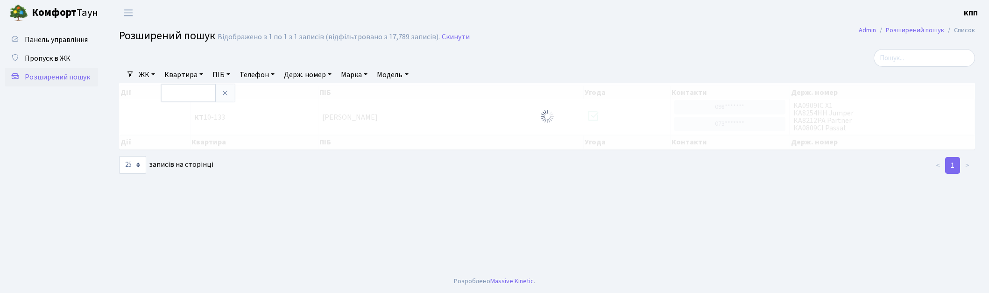
select select "25"
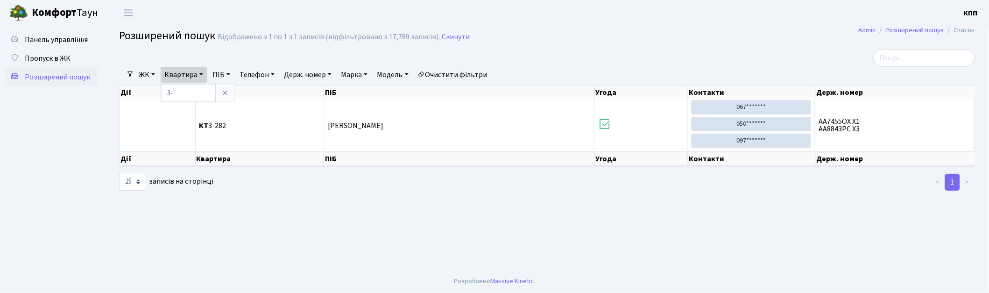
type input "3"
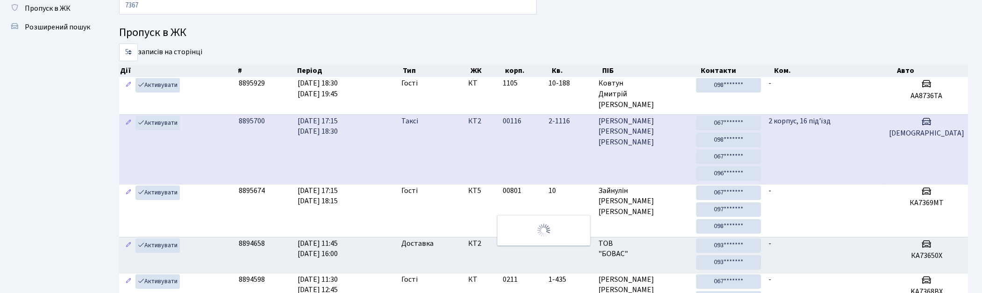
scroll to position [10, 0]
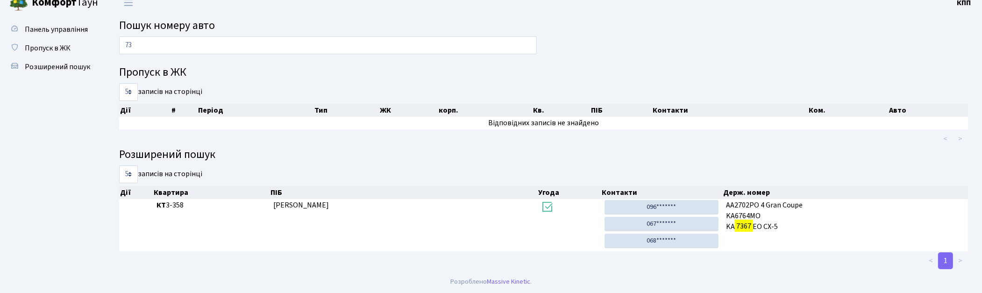
type input "7"
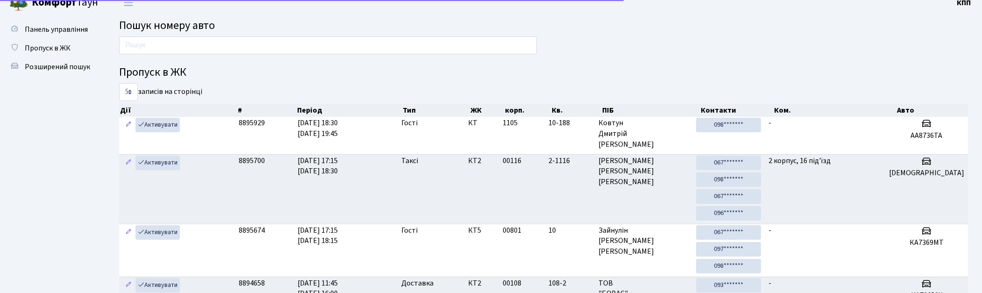
scroll to position [50, 0]
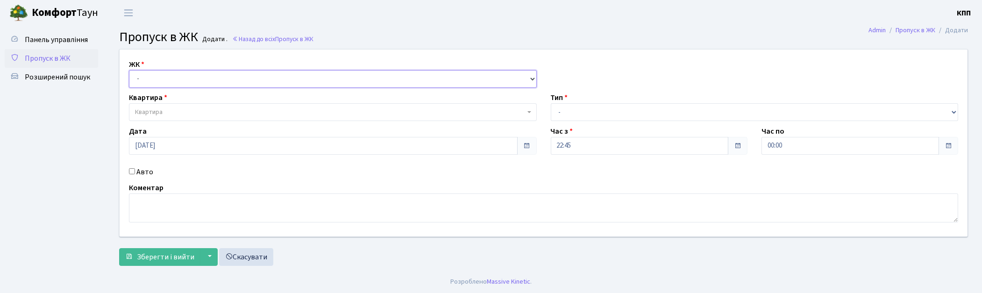
click at [152, 76] on select "- КТ, вул. Регенераторна, 4 КТ2, просп. [STREET_ADDRESS] [STREET_ADDRESS] [PERS…" at bounding box center [333, 79] width 408 height 18
select select "271"
click at [129, 70] on select "- КТ, вул. Регенераторна, 4 КТ2, просп. [STREET_ADDRESS] [STREET_ADDRESS] [PERS…" at bounding box center [333, 79] width 408 height 18
select select
click at [160, 108] on span "Квартира" at bounding box center [149, 111] width 28 height 9
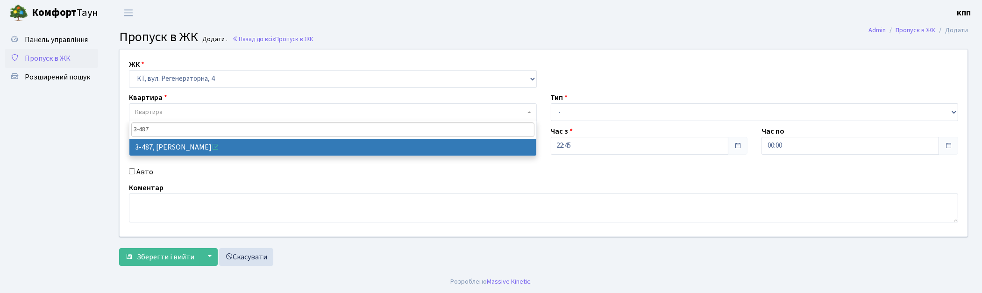
type input "3-487"
select select "1705"
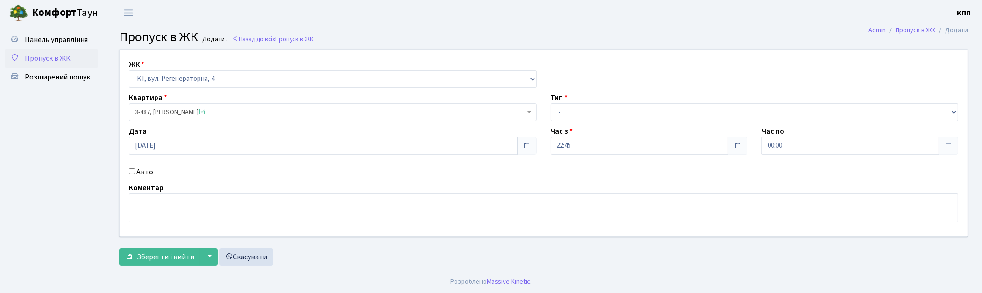
click at [145, 174] on label "Авто" at bounding box center [144, 171] width 17 height 11
click at [135, 174] on input "Авто" at bounding box center [132, 171] width 6 height 6
checkbox input "true"
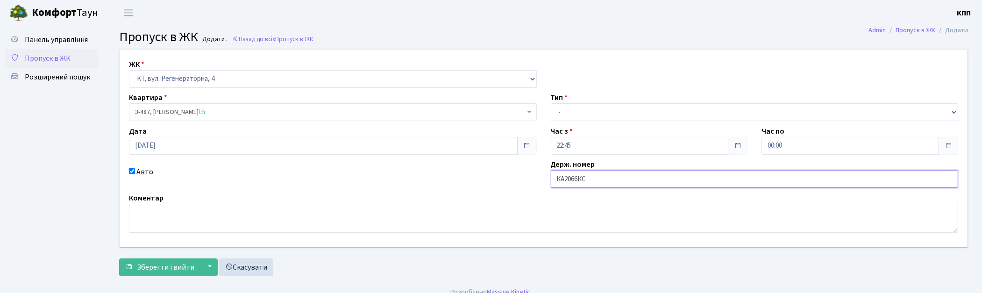
type input "КА2066КС"
click at [611, 115] on select "- Доставка Таксі Гості Сервіс" at bounding box center [755, 112] width 408 height 18
select select "2"
click at [551, 103] on select "- Доставка Таксі Гості Сервіс" at bounding box center [755, 112] width 408 height 18
click at [161, 275] on button "Зберегти і вийти" at bounding box center [159, 267] width 81 height 18
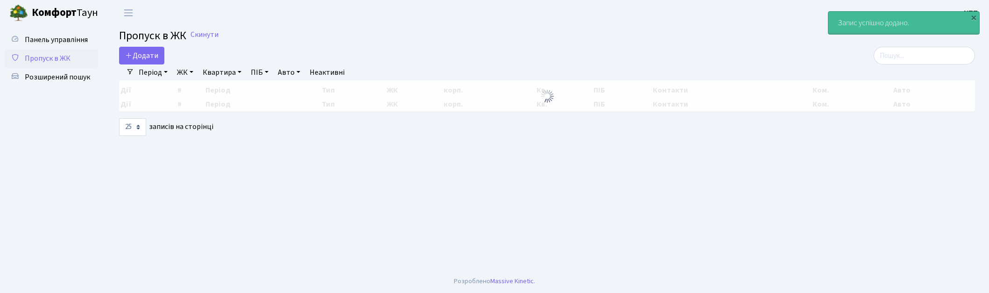
select select "25"
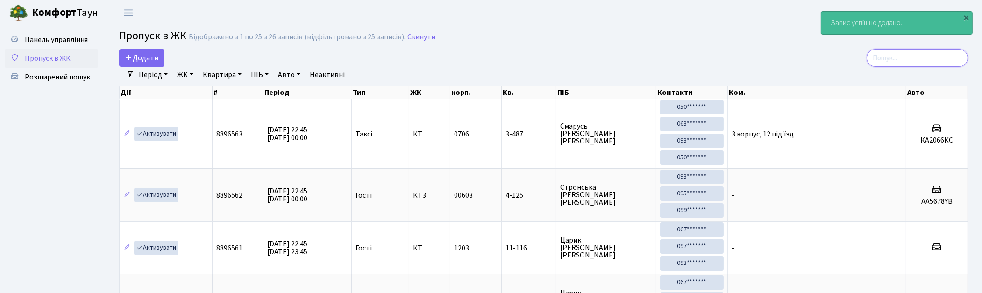
click at [942, 50] on input "search" at bounding box center [916, 58] width 101 height 18
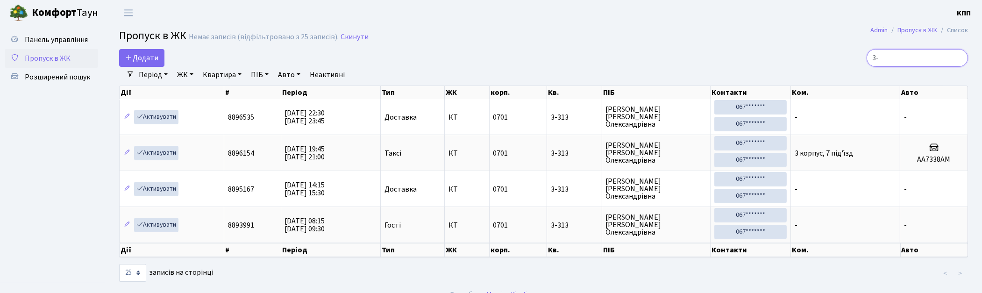
type input "3"
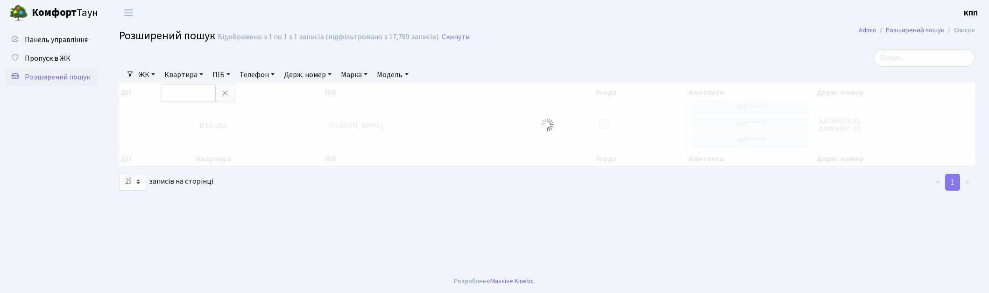
select select "25"
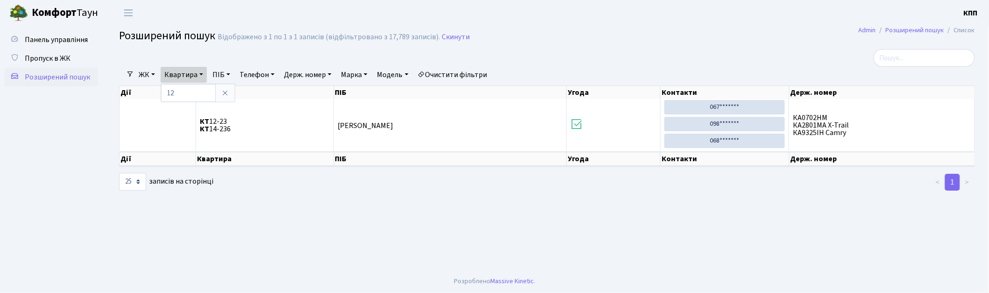
type input "1"
